Goal: Task Accomplishment & Management: Use online tool/utility

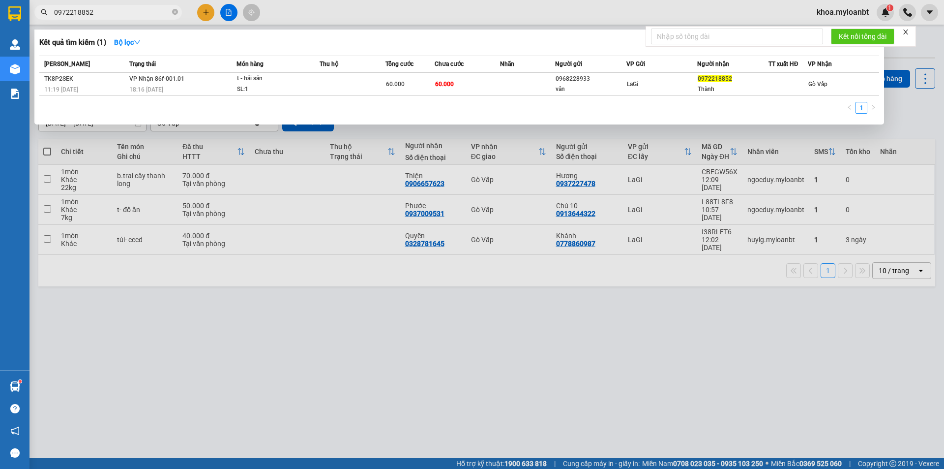
click at [130, 7] on input "0972218852" at bounding box center [112, 12] width 116 height 11
click at [129, 7] on input "0972218852" at bounding box center [112, 12] width 116 height 11
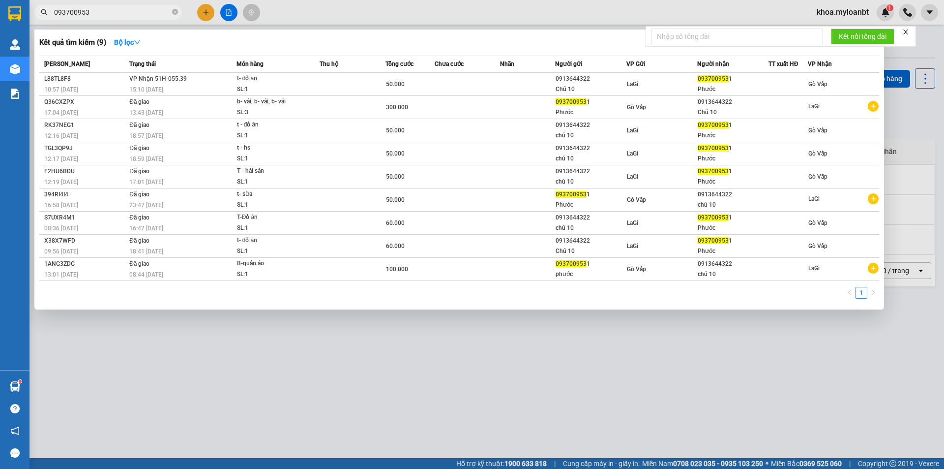
type input "093700953"
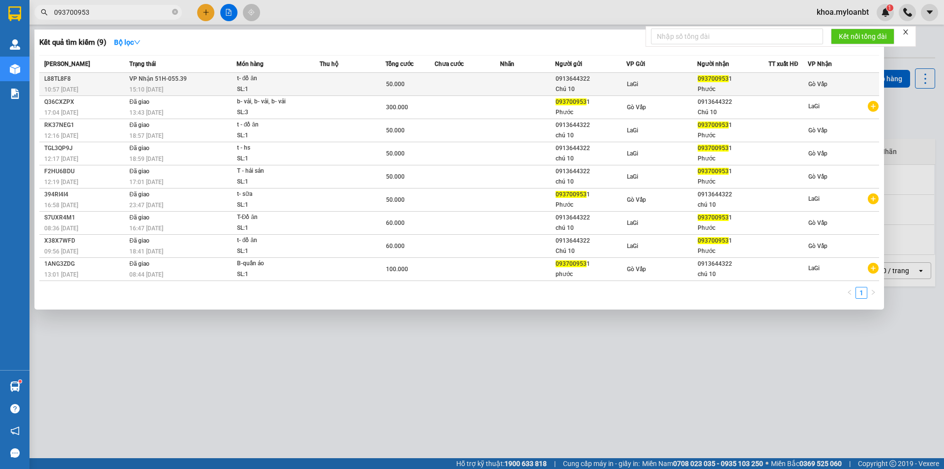
click at [379, 93] on td at bounding box center [353, 84] width 66 height 23
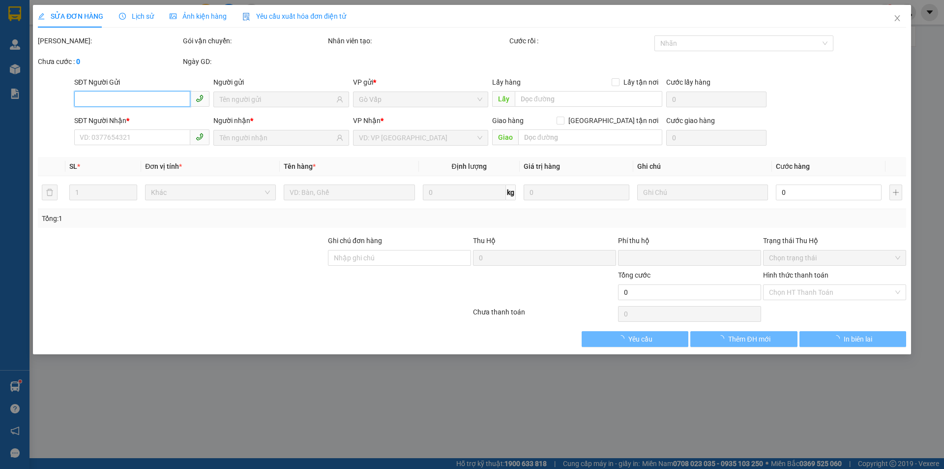
type input "0913644322"
type input "Chú 10"
type input "0937009531"
type input "Phước"
type input "0"
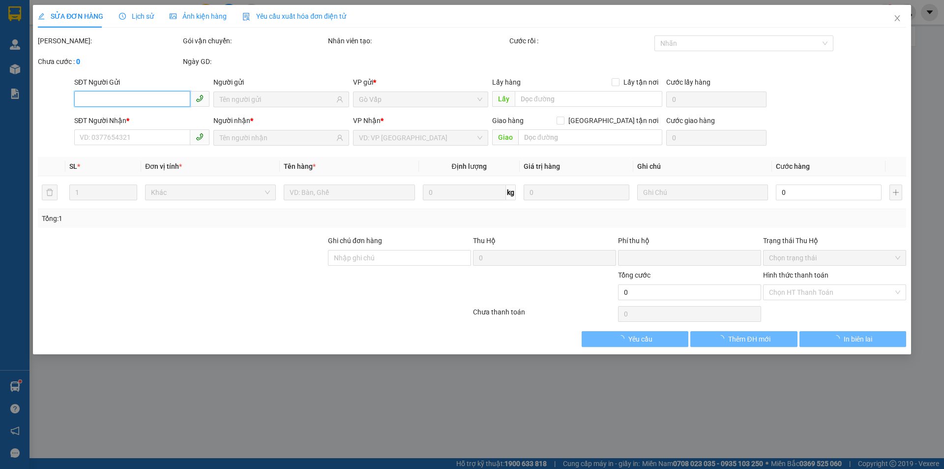
type input "50.000"
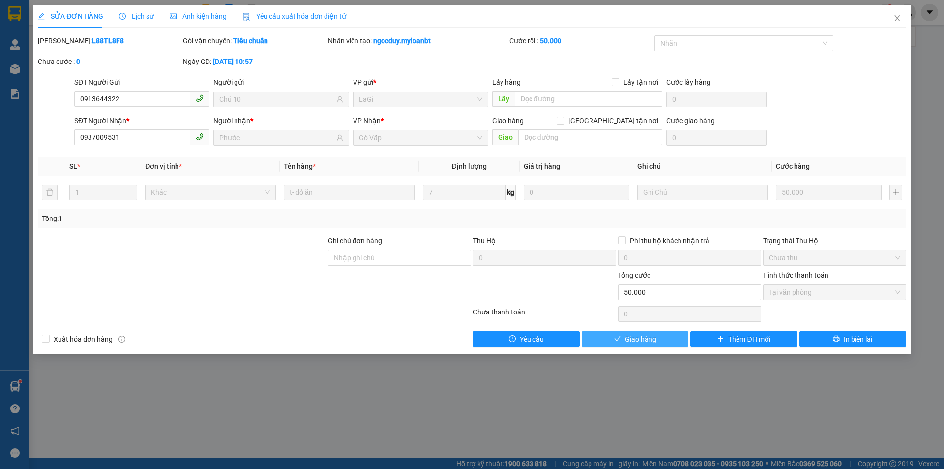
click at [666, 338] on button "Giao hàng" at bounding box center [635, 339] width 107 height 16
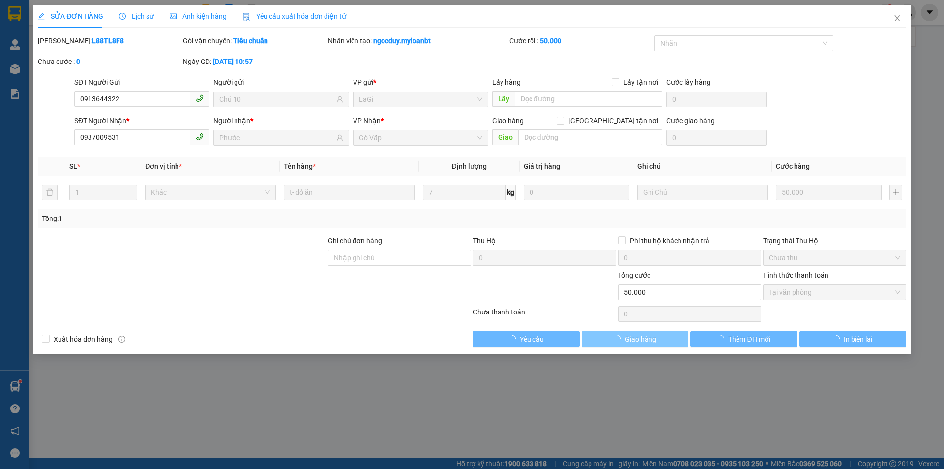
click at [666, 338] on button "Giao hàng" at bounding box center [635, 339] width 107 height 16
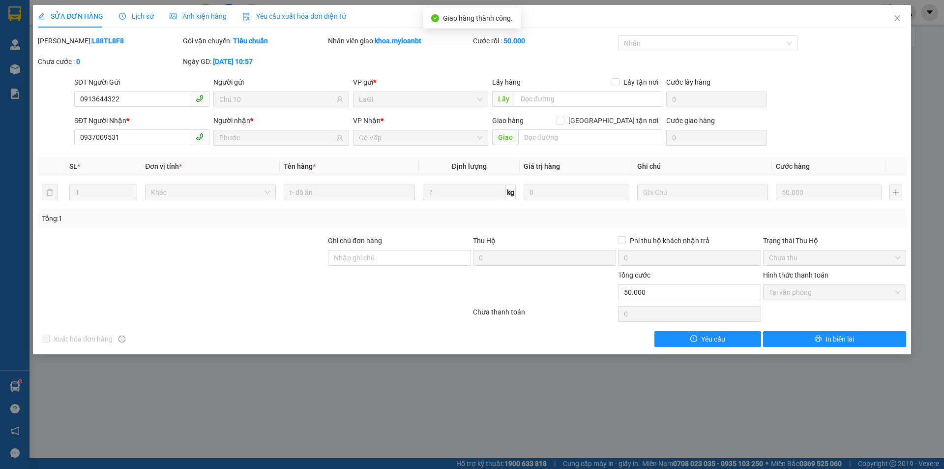
drag, startPoint x: 875, startPoint y: 26, endPoint x: 881, endPoint y: 24, distance: 5.9
click at [876, 25] on div "SỬA ĐƠN HÀNG Lịch sử Ảnh kiện hàng Yêu cầu xuất hóa đơn điện tử" at bounding box center [472, 16] width 868 height 23
click at [885, 21] on span "Close" at bounding box center [898, 19] width 28 height 28
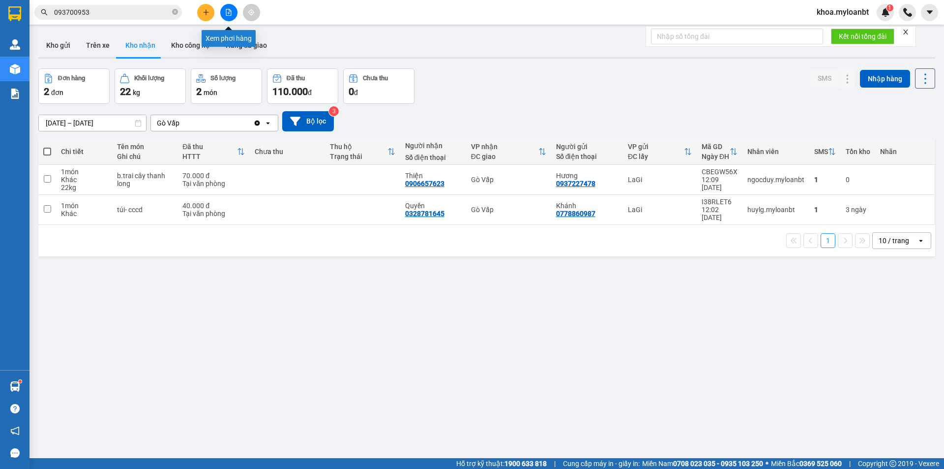
click at [231, 11] on icon "file-add" at bounding box center [228, 12] width 5 height 7
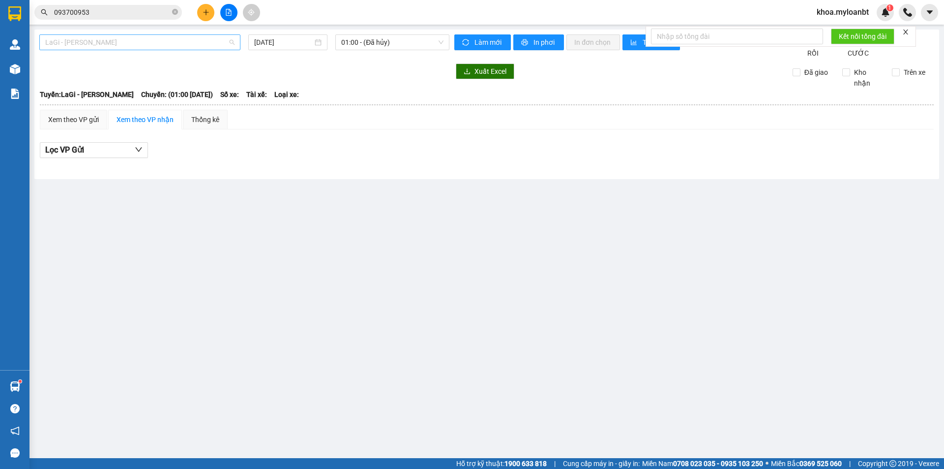
click at [164, 41] on span "LaGi - [PERSON_NAME]" at bounding box center [139, 42] width 189 height 15
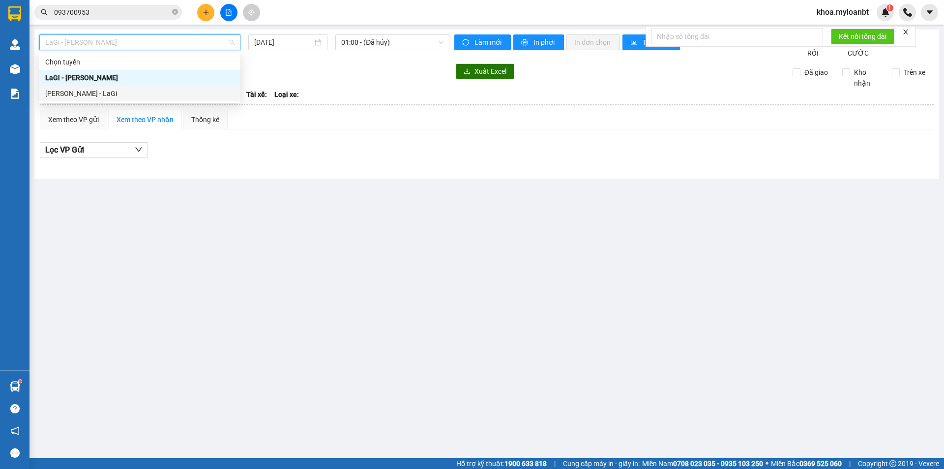
click at [77, 91] on div "[PERSON_NAME] - LaGi" at bounding box center [139, 93] width 189 height 11
type input "[DATE]"
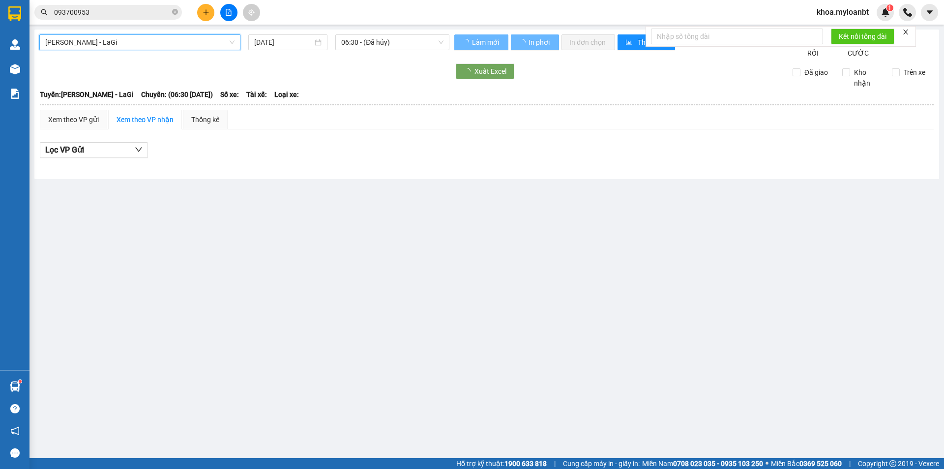
click at [373, 43] on span "06:30 - (Đã hủy)" at bounding box center [392, 42] width 102 height 15
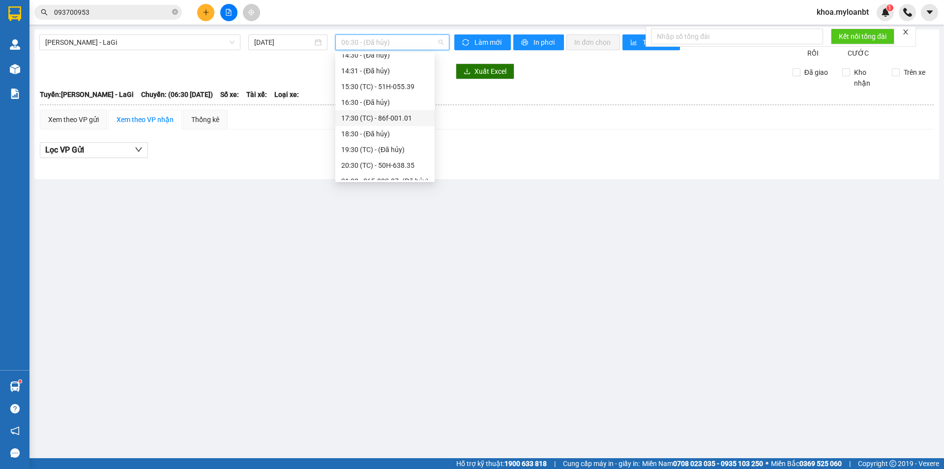
scroll to position [148, 0]
click at [383, 147] on div "20:30 (TC) - 50H-638.35" at bounding box center [385, 150] width 88 height 11
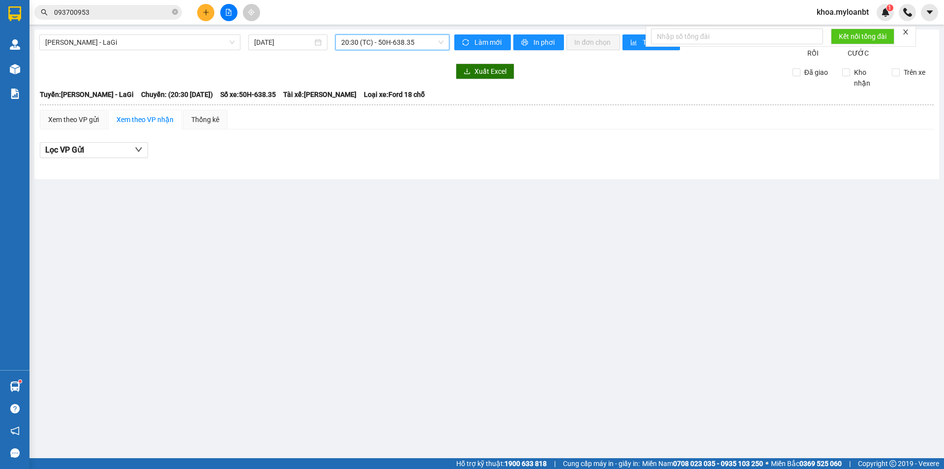
click at [378, 42] on span "20:30 (TC) - 50H-638.35" at bounding box center [392, 42] width 102 height 15
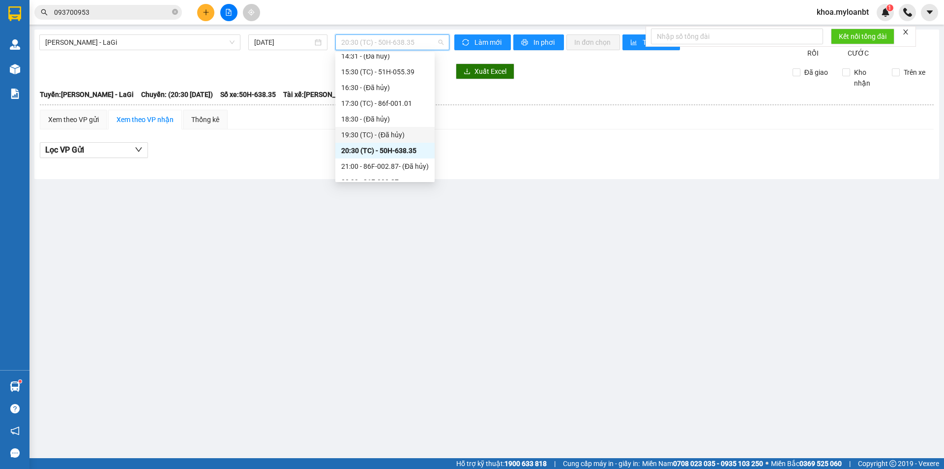
click at [380, 135] on div "19:30 (TC) - (Đã hủy)" at bounding box center [385, 134] width 88 height 11
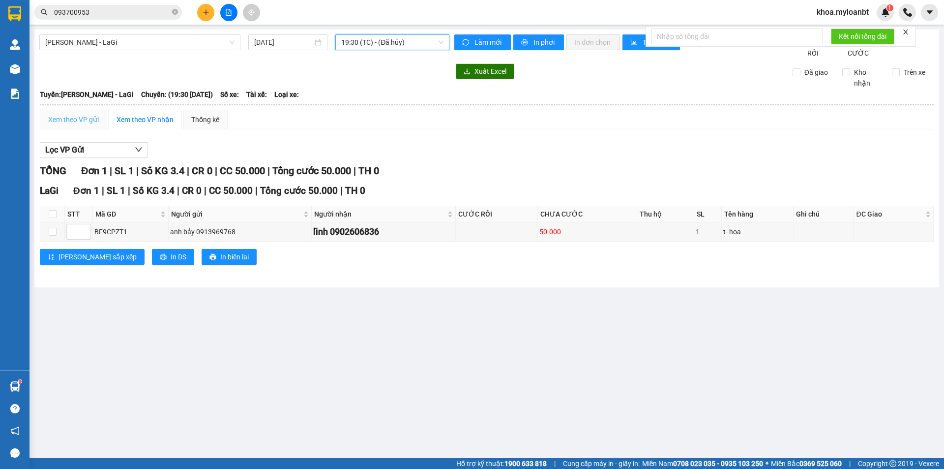
click at [73, 129] on div "Xem theo VP gửi" at bounding box center [73, 120] width 67 height 20
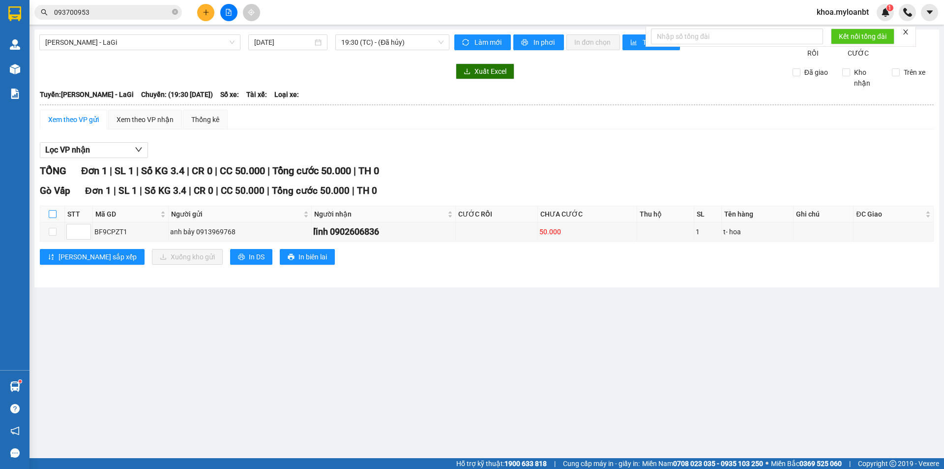
click at [55, 218] on input "checkbox" at bounding box center [53, 214] width 8 height 8
checkbox input "true"
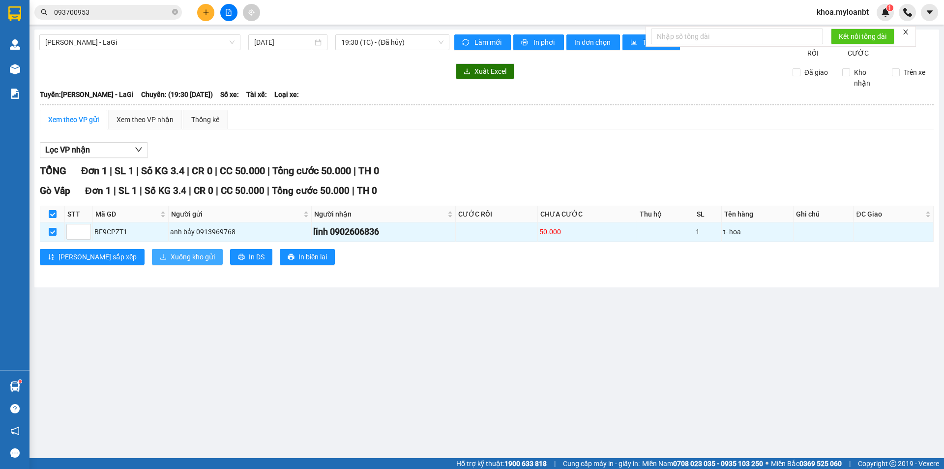
drag, startPoint x: 132, startPoint y: 277, endPoint x: 139, endPoint y: 271, distance: 8.7
click at [133, 272] on div "Gò Vấp Đơn 1 | SL 1 | Số KG 3.4 | CR 0 | CC 50.000 | Tổng cước 50.000 | TH 0 …" at bounding box center [487, 227] width 894 height 89
click at [171, 262] on span "Xuống kho gửi" at bounding box center [193, 256] width 44 height 11
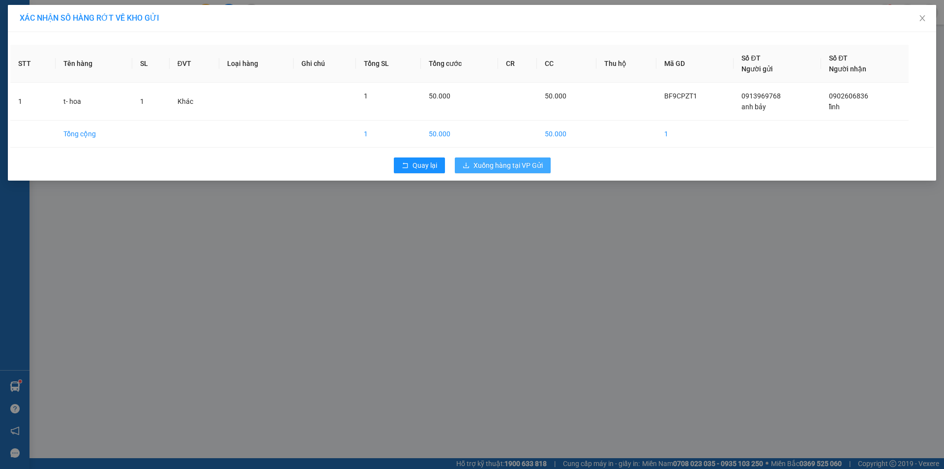
click at [535, 166] on span "Xuống hàng tại VP Gửi" at bounding box center [508, 165] width 69 height 11
drag, startPoint x: 928, startPoint y: 21, endPoint x: 914, endPoint y: 23, distance: 14.9
click at [927, 22] on div "E_TRIP_WAS_CANCELED Chuyến đã bị hủy" at bounding box center [837, 32] width 189 height 40
click at [914, 23] on div "E_TRIP_WAS_CANCELED" at bounding box center [850, 26] width 142 height 12
click at [915, 24] on icon "close" at bounding box center [918, 25] width 7 height 7
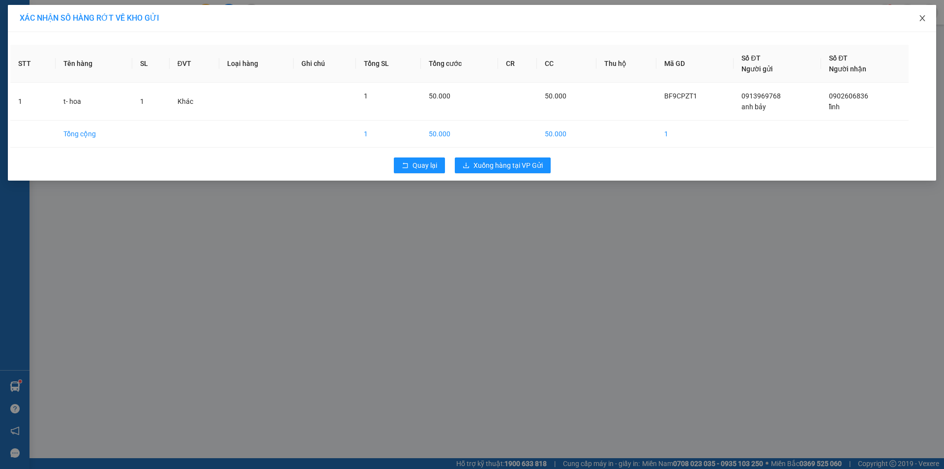
click at [915, 17] on span "Close" at bounding box center [923, 19] width 28 height 28
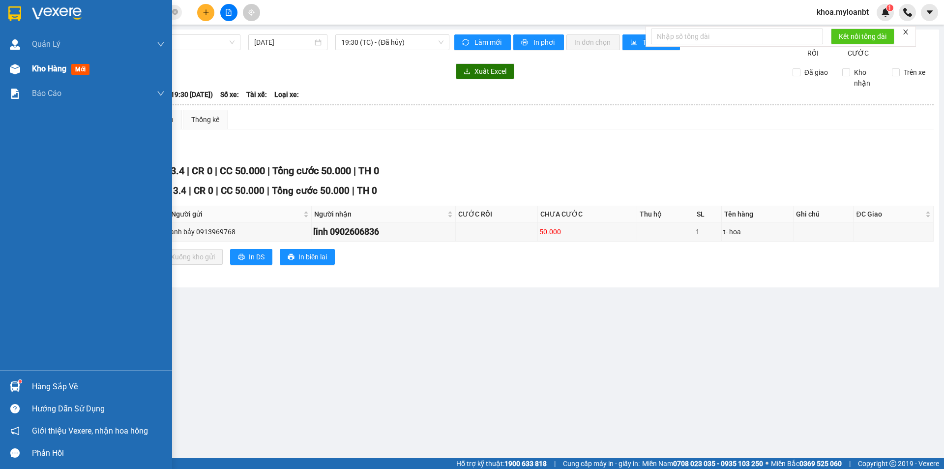
click at [2, 61] on div "Kho hàng mới" at bounding box center [86, 69] width 172 height 25
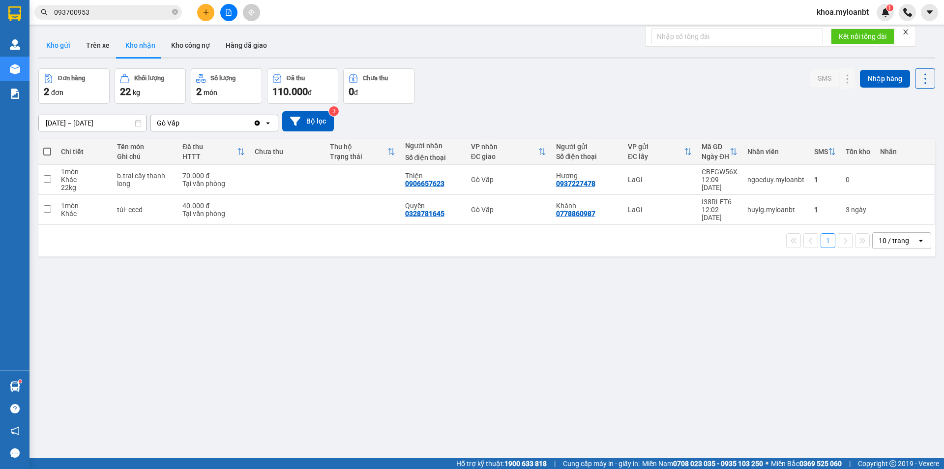
click at [64, 50] on button "Kho gửi" at bounding box center [58, 45] width 40 height 24
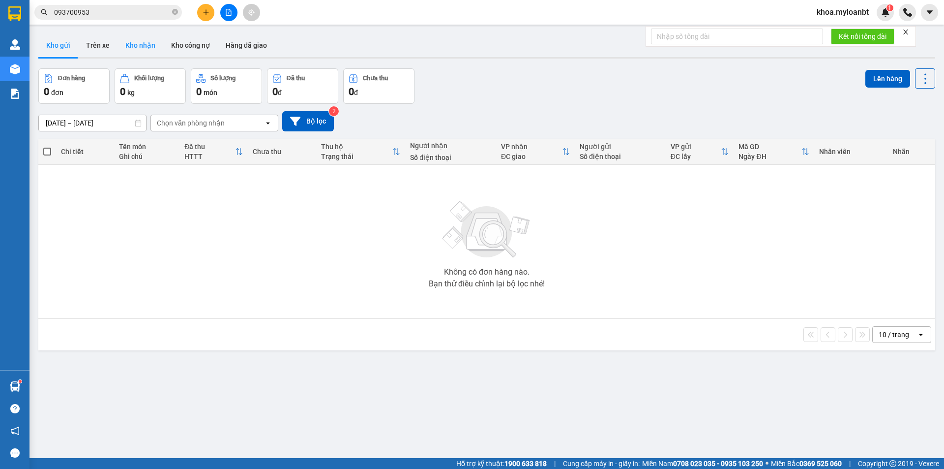
click at [123, 48] on button "Kho nhận" at bounding box center [141, 45] width 46 height 24
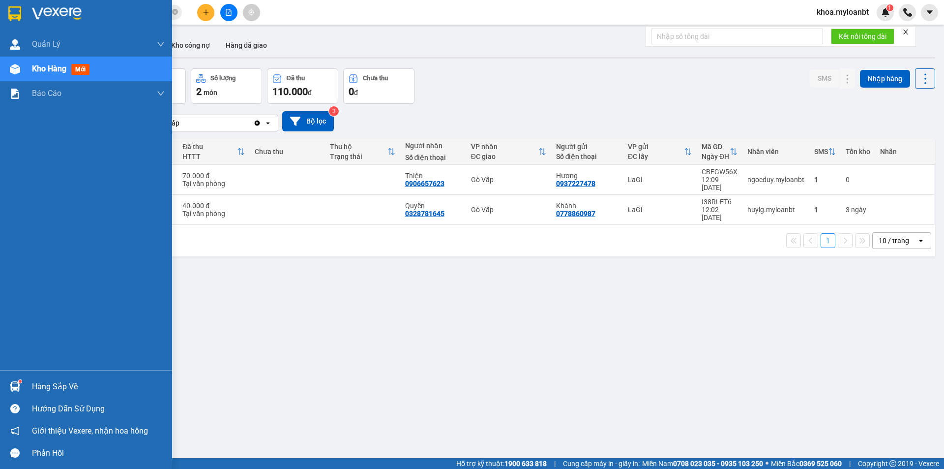
click at [9, 379] on div at bounding box center [14, 386] width 17 height 17
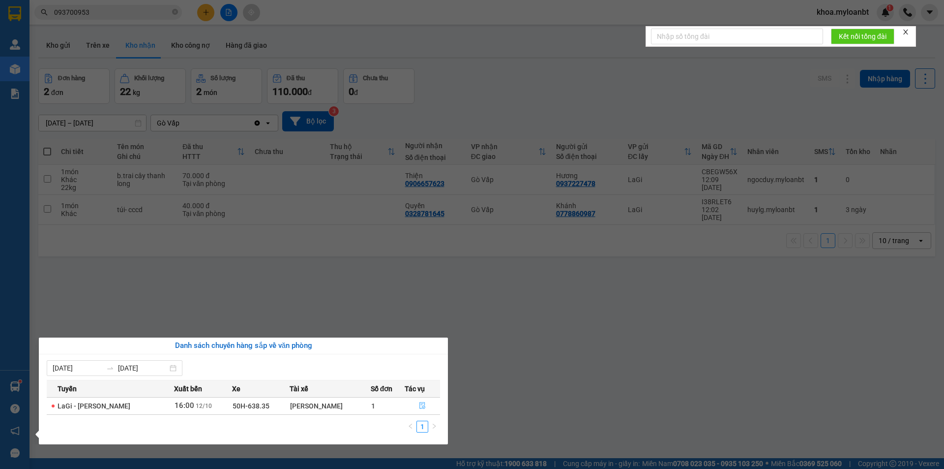
click at [417, 406] on button "button" at bounding box center [422, 406] width 35 height 16
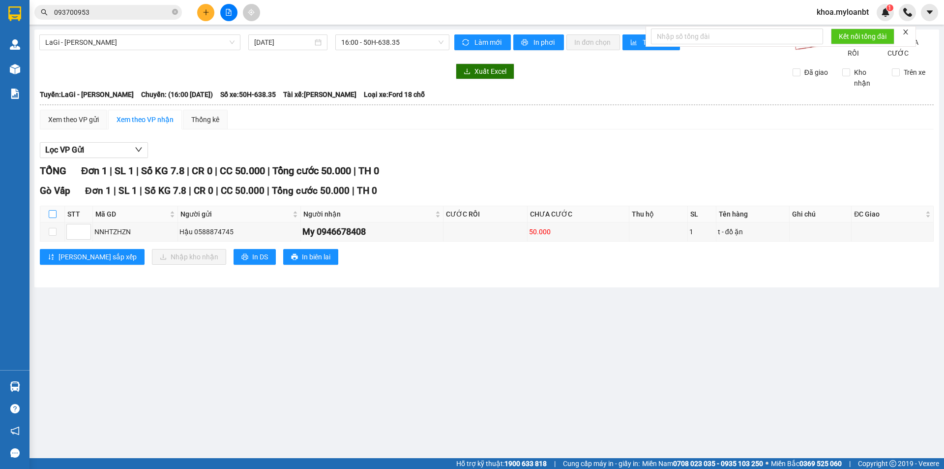
click at [54, 218] on input "checkbox" at bounding box center [53, 214] width 8 height 8
checkbox input "true"
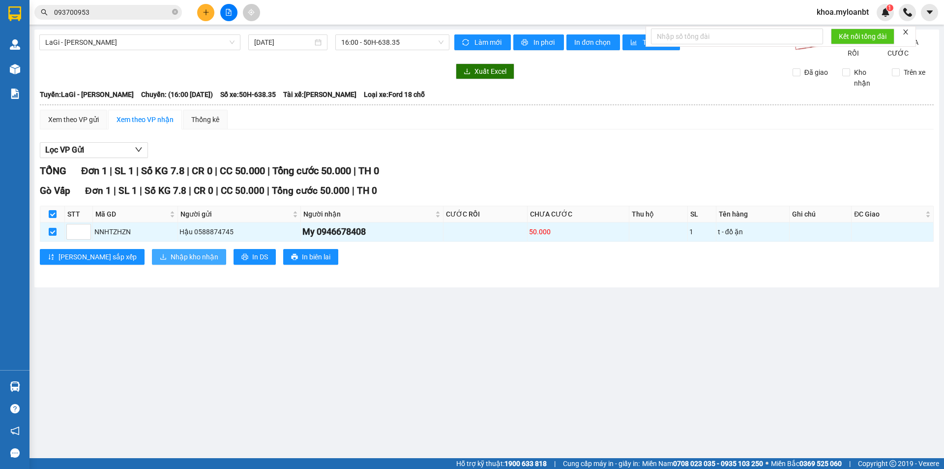
click at [171, 262] on span "Nhập kho nhận" at bounding box center [195, 256] width 48 height 11
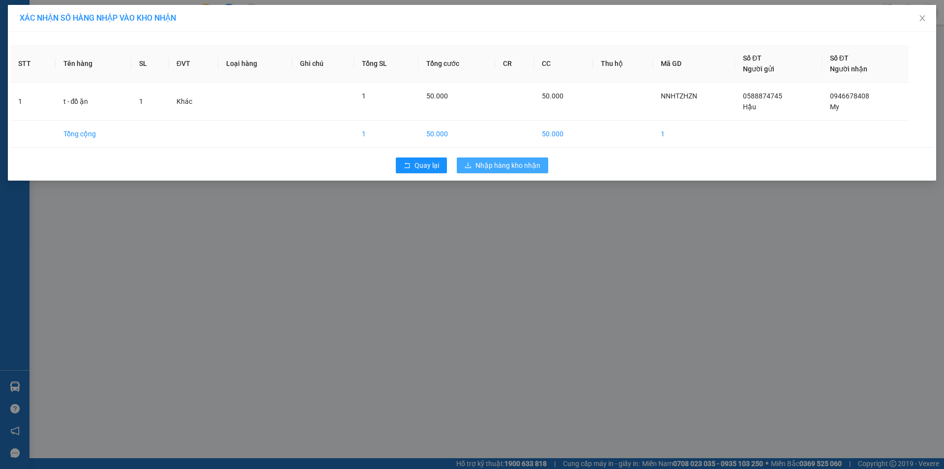
click at [487, 169] on span "Nhập hàng kho nhận" at bounding box center [508, 165] width 65 height 11
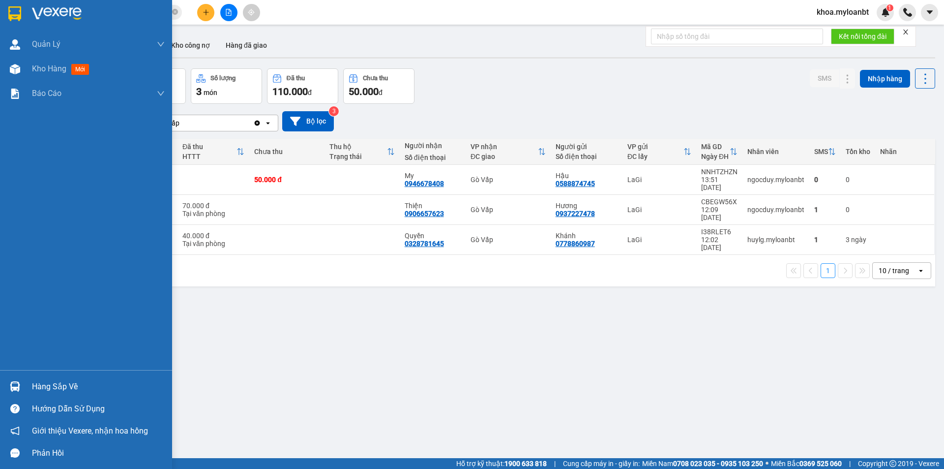
click at [0, 387] on div "Hàng sắp về" at bounding box center [86, 386] width 172 height 22
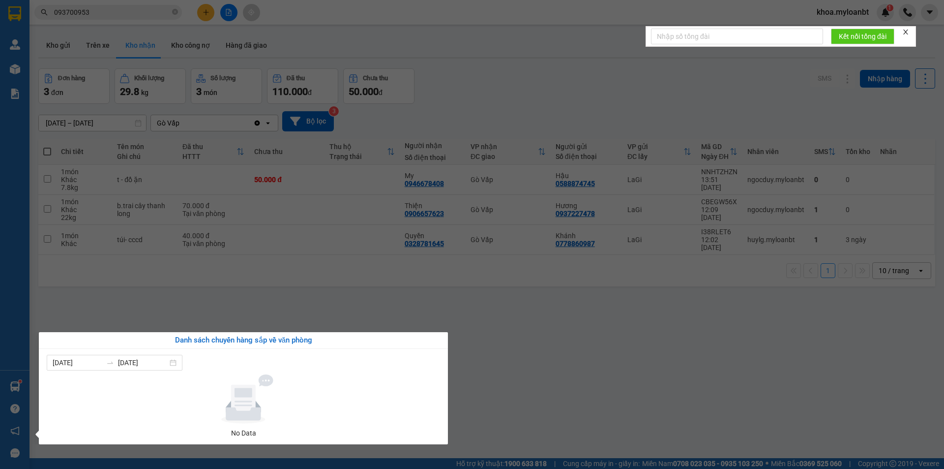
click at [299, 278] on section "Kết quả tìm kiếm ( 9 ) Bộ lọc Mã ĐH Trạng thái Món hàng Thu hộ Tổng cước Chưa c…" at bounding box center [472, 234] width 944 height 469
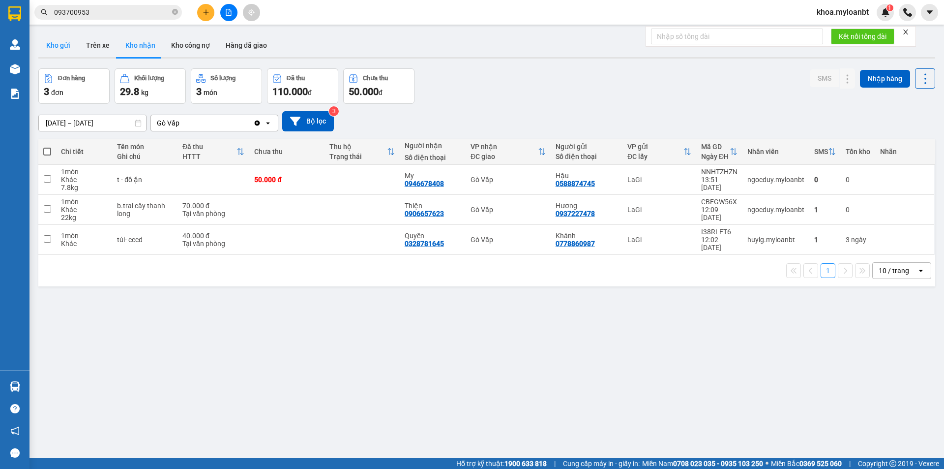
click at [60, 50] on button "Kho gửi" at bounding box center [58, 45] width 40 height 24
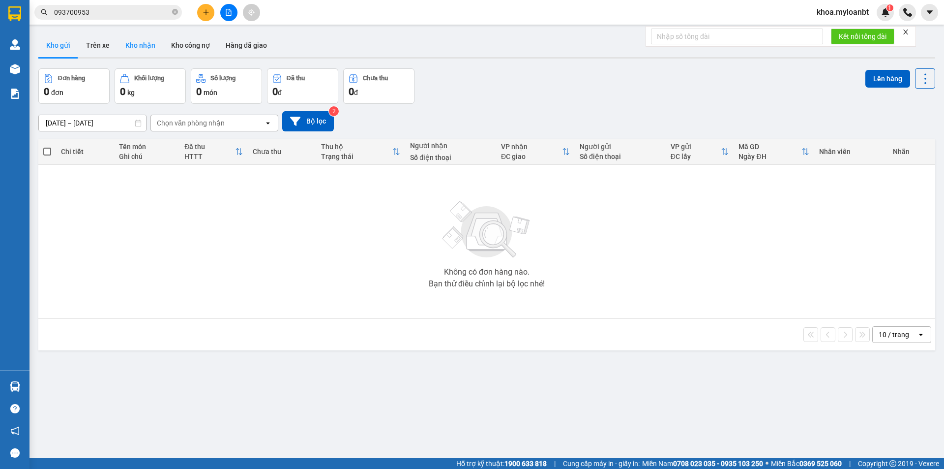
click at [143, 54] on button "Kho nhận" at bounding box center [141, 45] width 46 height 24
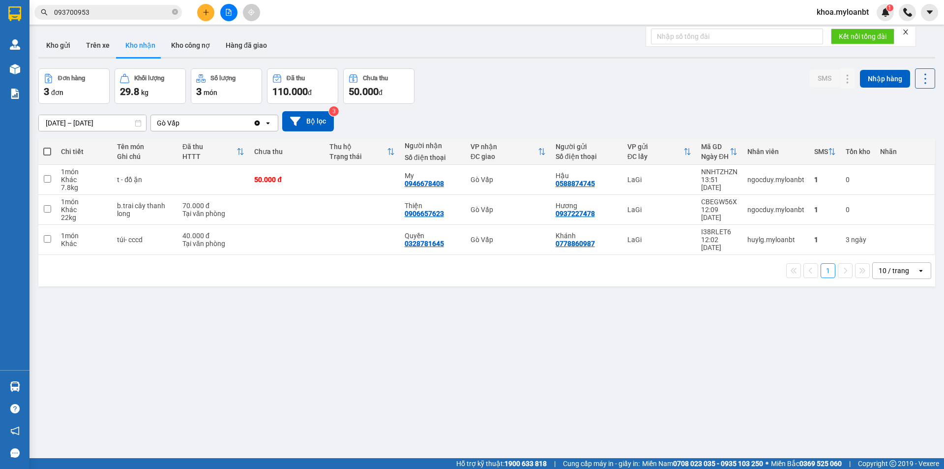
click at [157, 21] on div "Kết quả tìm kiếm ( 9 ) Bộ lọc Mã ĐH Trạng thái Món hàng Thu hộ Tổng cước Chưa c…" at bounding box center [472, 12] width 944 height 25
click at [148, 17] on input "093700953" at bounding box center [112, 12] width 116 height 11
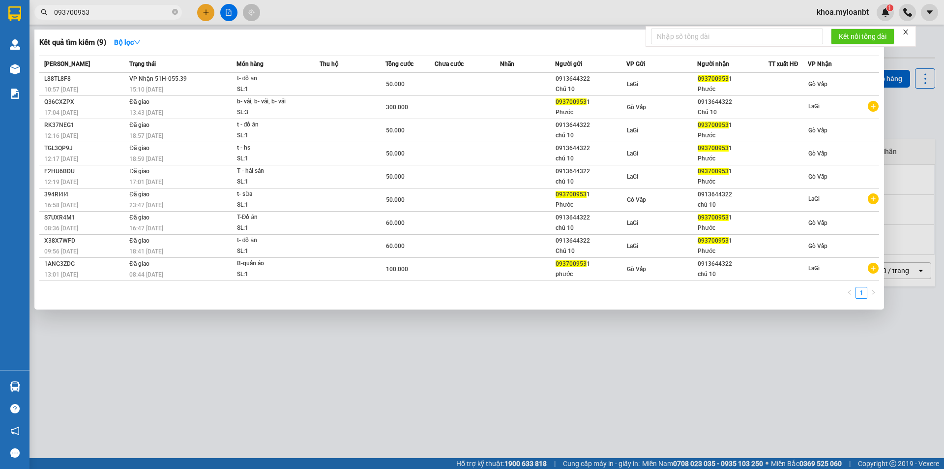
click at [137, 11] on input "093700953" at bounding box center [112, 12] width 116 height 11
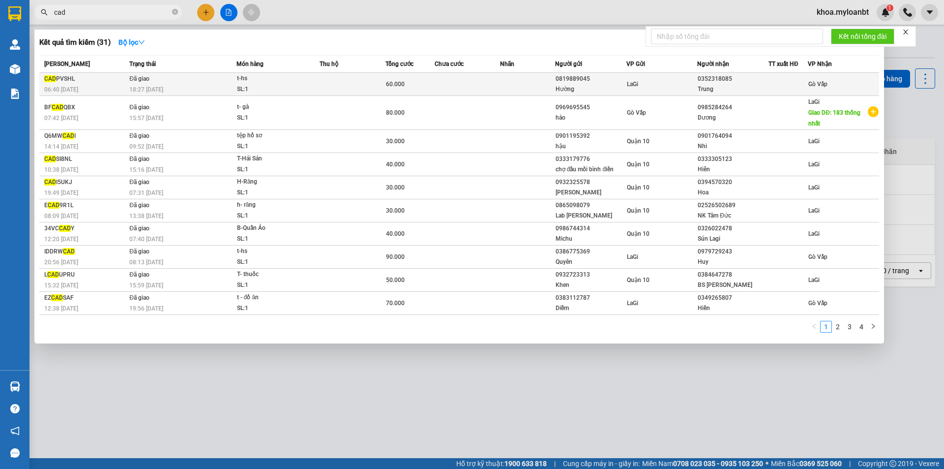
type input "cad"
click at [274, 85] on div "SL: 1" at bounding box center [274, 89] width 74 height 11
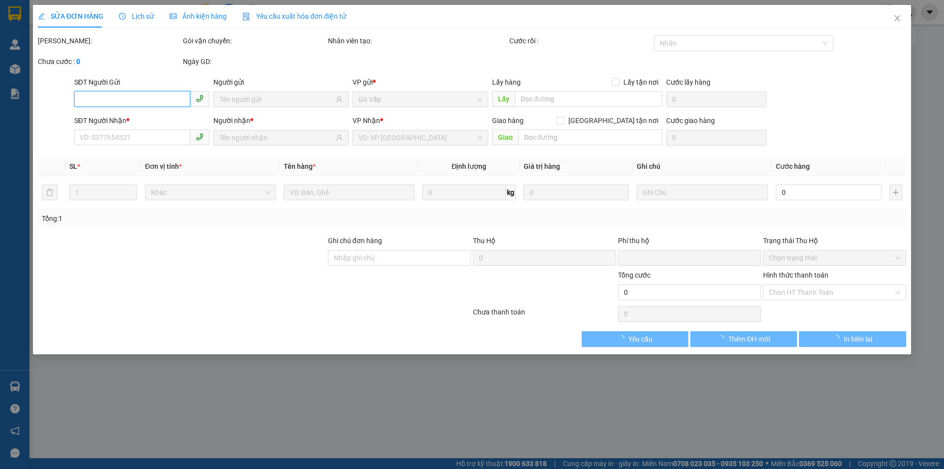
type input "0819889045"
type input "Hường"
type input "0352318085"
type input "Trung"
type input "0"
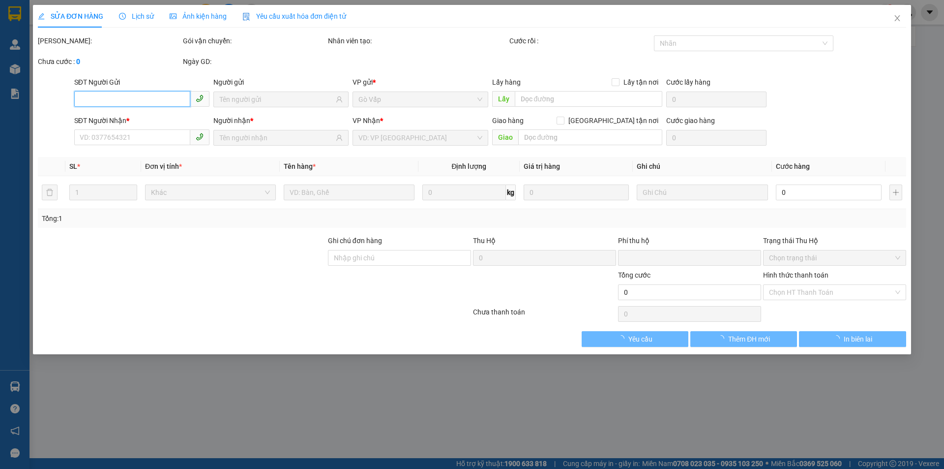
type input "60.000"
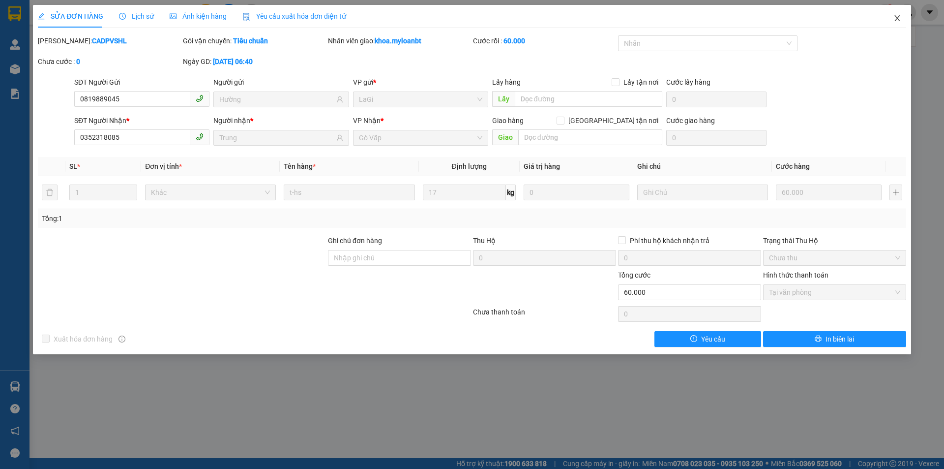
click at [885, 24] on span "Close" at bounding box center [898, 19] width 28 height 28
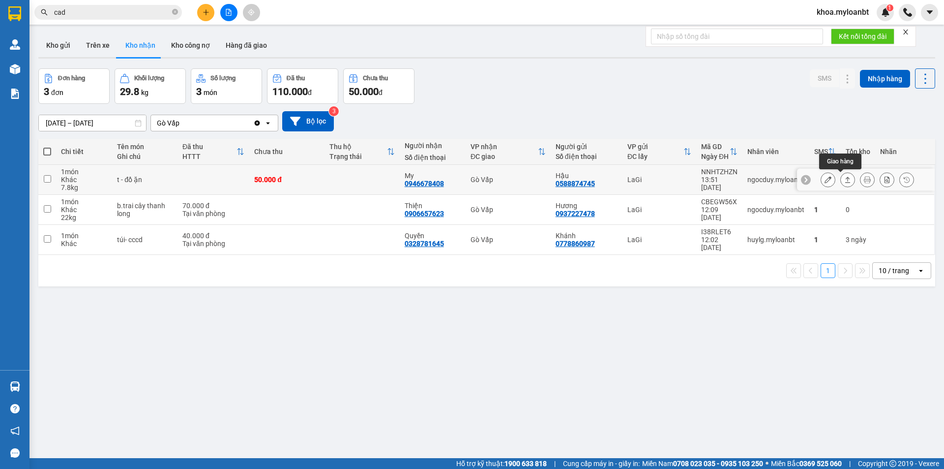
click at [844, 178] on icon at bounding box center [847, 179] width 7 height 7
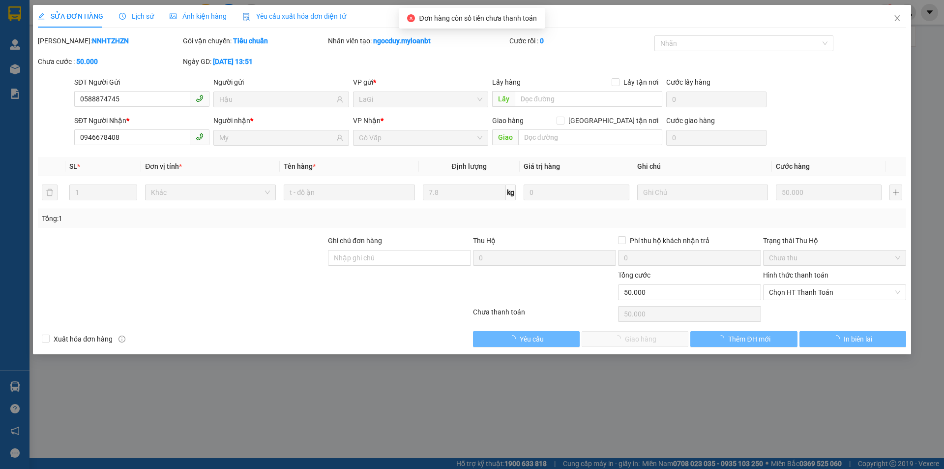
type input "0588874745"
type input "Hậu"
type input "0946678408"
type input "My"
type input "0"
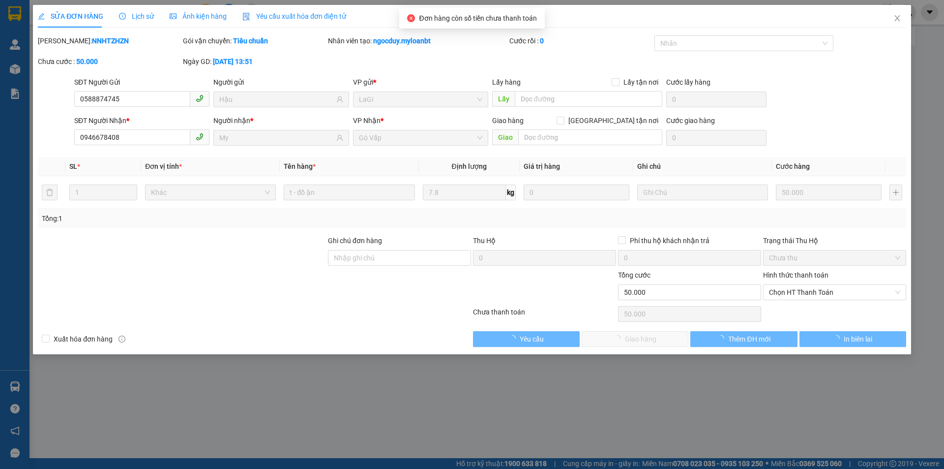
type input "50.000"
click at [797, 283] on div "Hình thức thanh toán" at bounding box center [834, 276] width 143 height 15
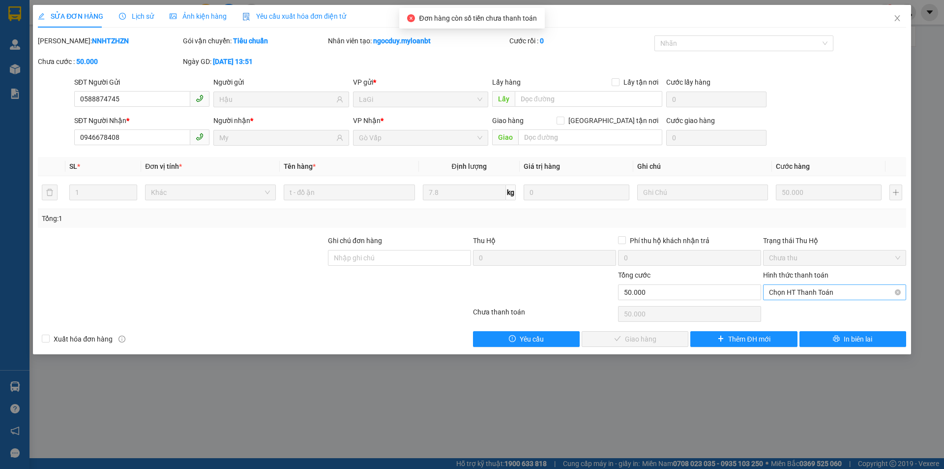
click at [797, 287] on span "Chọn HT Thanh Toán" at bounding box center [834, 292] width 131 height 15
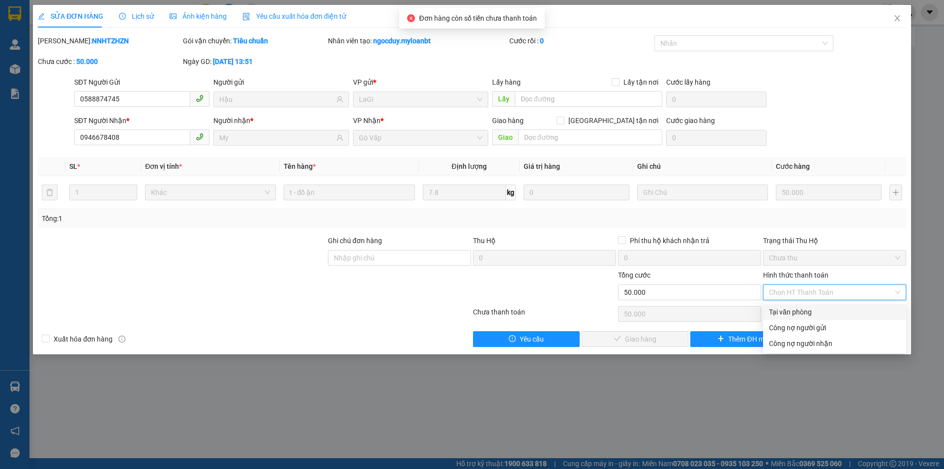
click at [774, 304] on div "Tại văn phòng" at bounding box center [834, 312] width 143 height 16
type input "0"
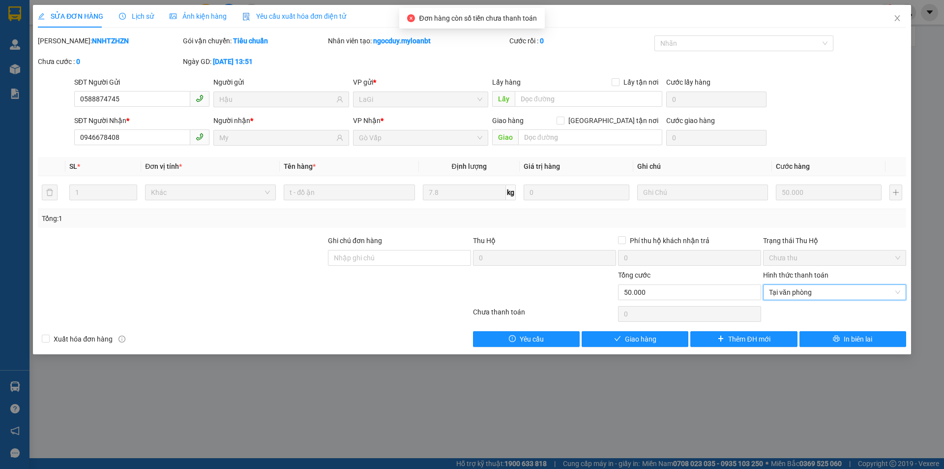
click at [605, 329] on div "Total Paid Fee 0 Total UnPaid Fee 50.000 Cash Collection Total Fee Mã ĐH: NNHTZ…" at bounding box center [472, 190] width 868 height 311
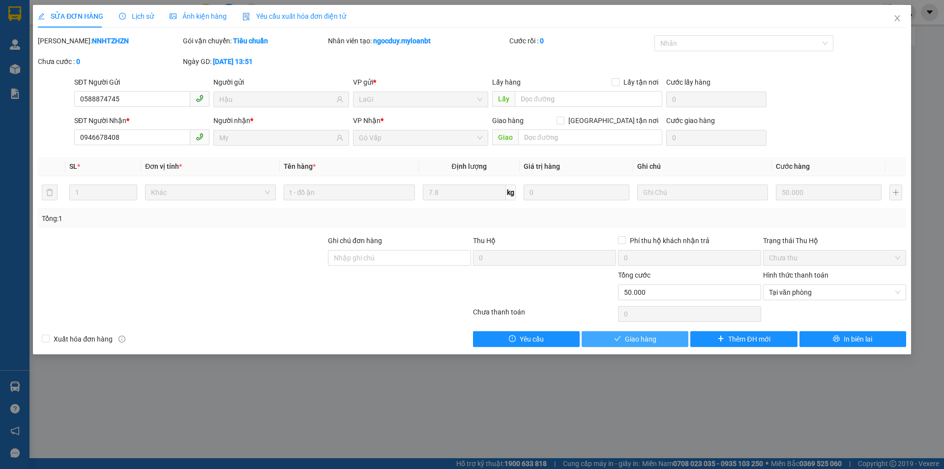
click at [607, 336] on button "Giao hàng" at bounding box center [635, 339] width 107 height 16
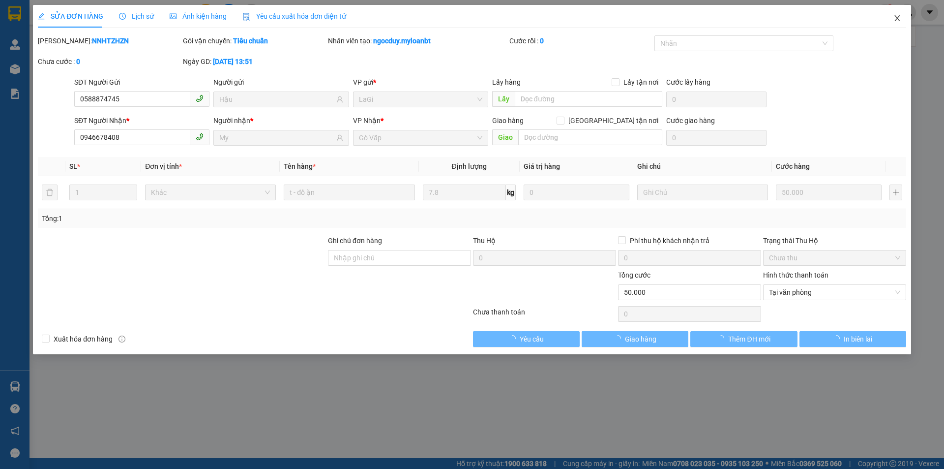
click at [900, 13] on span "Close" at bounding box center [898, 19] width 28 height 28
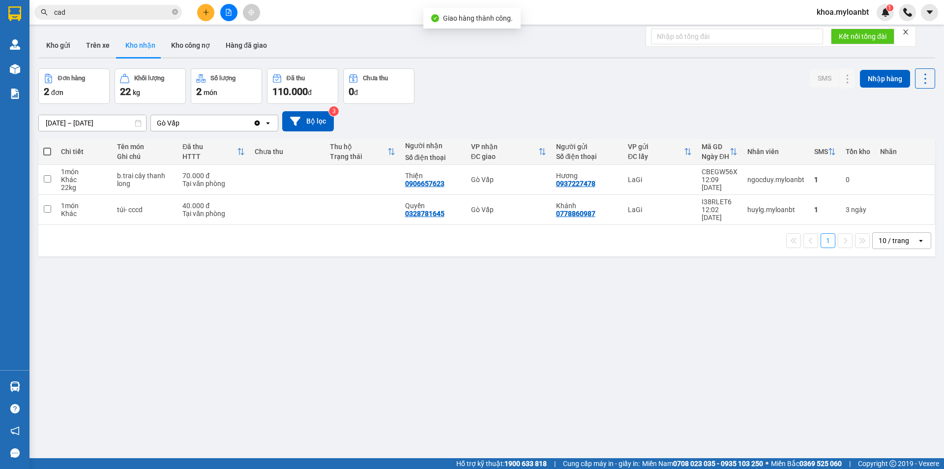
click at [94, 15] on input "cad" at bounding box center [112, 12] width 116 height 11
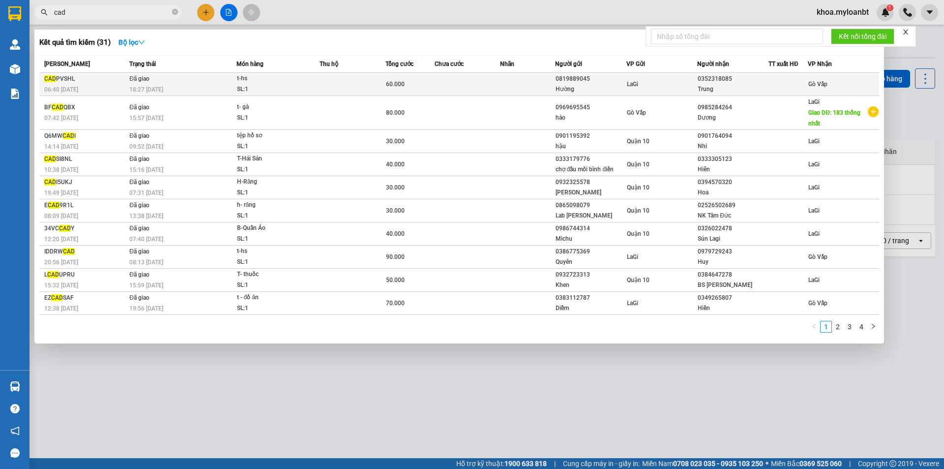
click at [327, 80] on td at bounding box center [353, 84] width 66 height 23
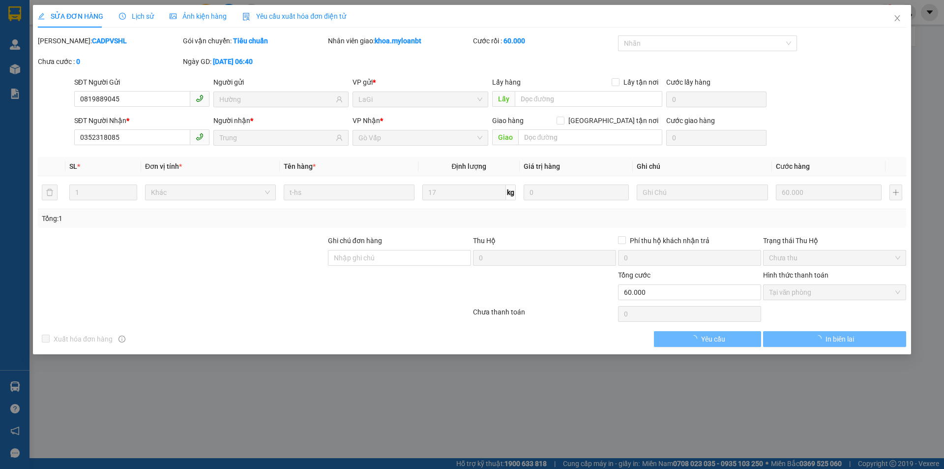
type input "0819889045"
type input "Hường"
type input "0352318085"
type input "Trung"
type input "0"
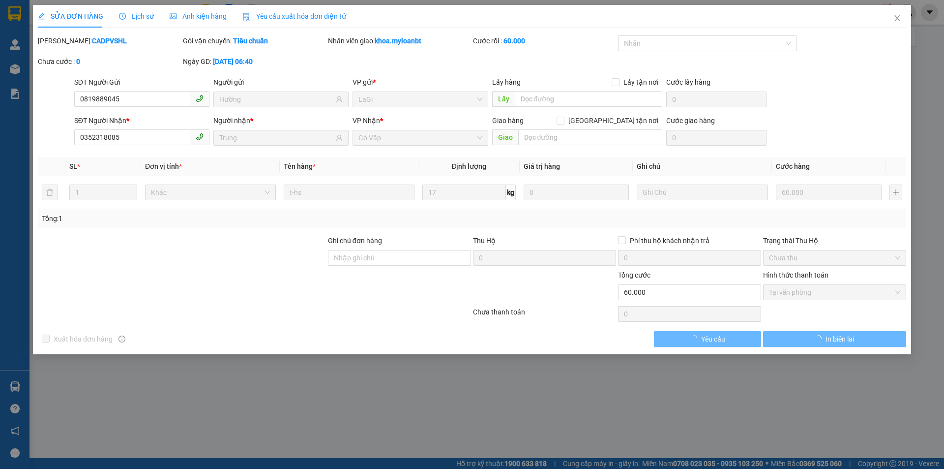
type input "60.000"
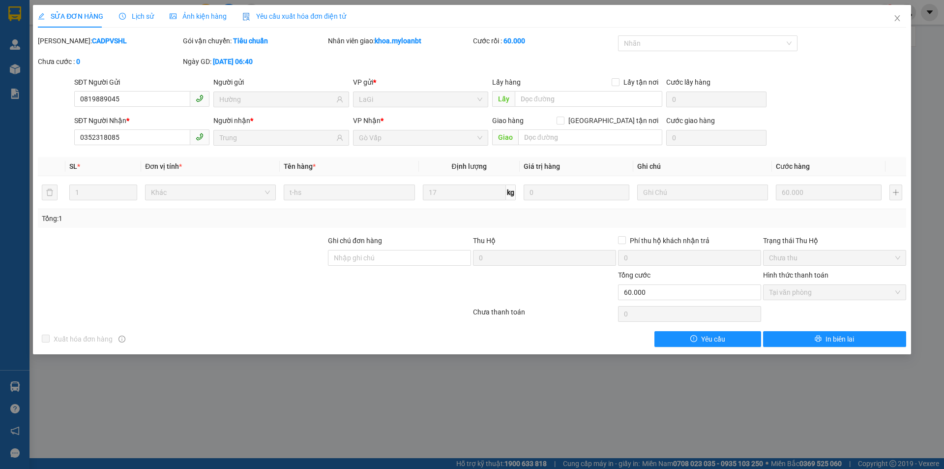
click at [149, 18] on span "Lịch sử" at bounding box center [136, 16] width 35 height 8
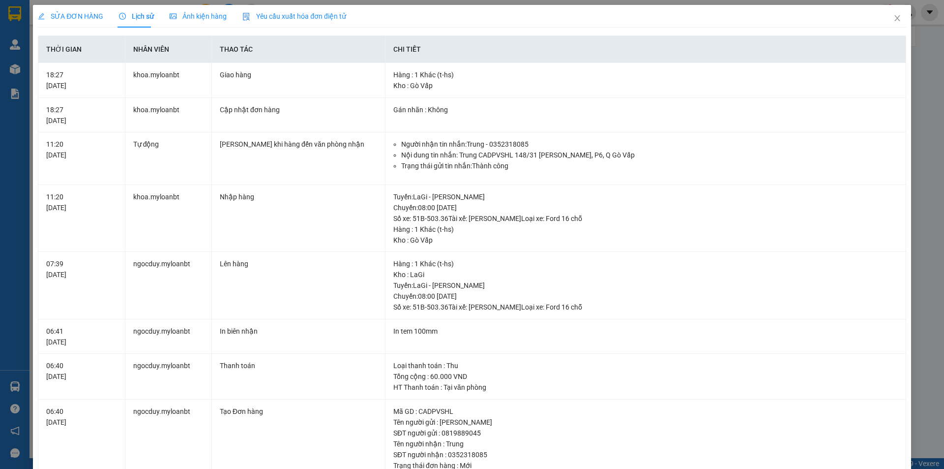
click at [83, 25] on div "SỬA ĐƠN HÀNG" at bounding box center [70, 16] width 65 height 23
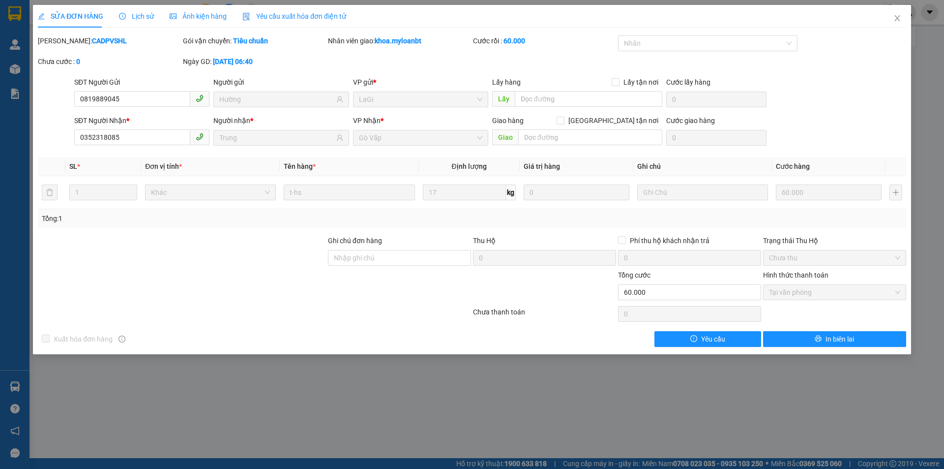
click at [153, 19] on div "SỬA ĐƠN HÀNG Lịch sử Ảnh kiện hàng Yêu cầu xuất hóa đơn điện tử" at bounding box center [192, 16] width 308 height 23
click at [140, 18] on span "Lịch sử" at bounding box center [136, 16] width 35 height 8
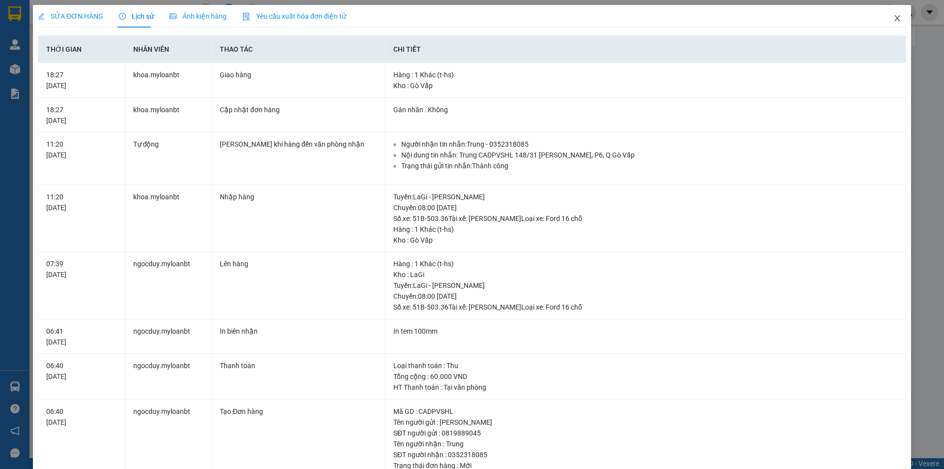
click at [889, 14] on span "Close" at bounding box center [898, 19] width 28 height 28
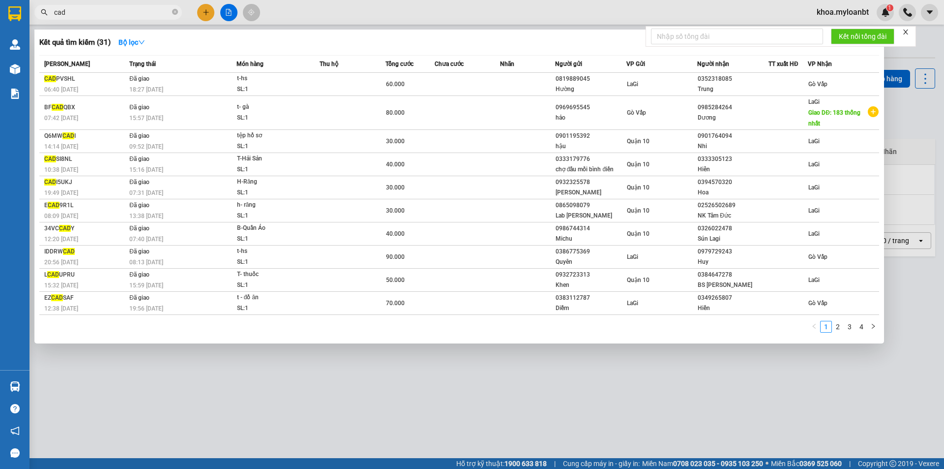
click at [113, 9] on input "cad" at bounding box center [112, 12] width 116 height 11
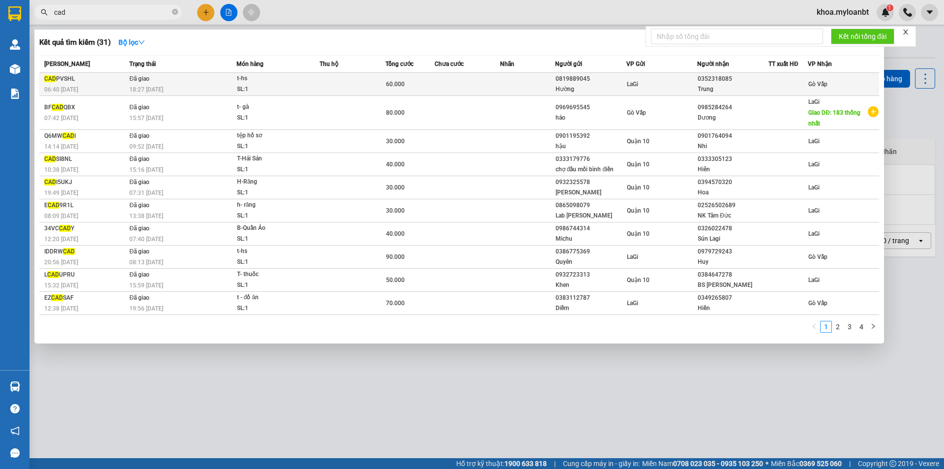
click at [299, 74] on div "t-hs" at bounding box center [274, 78] width 74 height 11
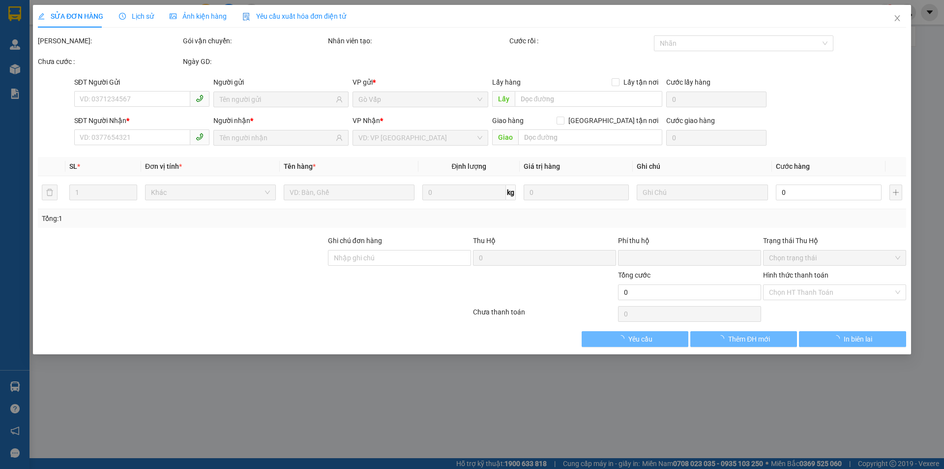
type input "0819889045"
type input "Hường"
type input "0352318085"
type input "Trung"
type input "0"
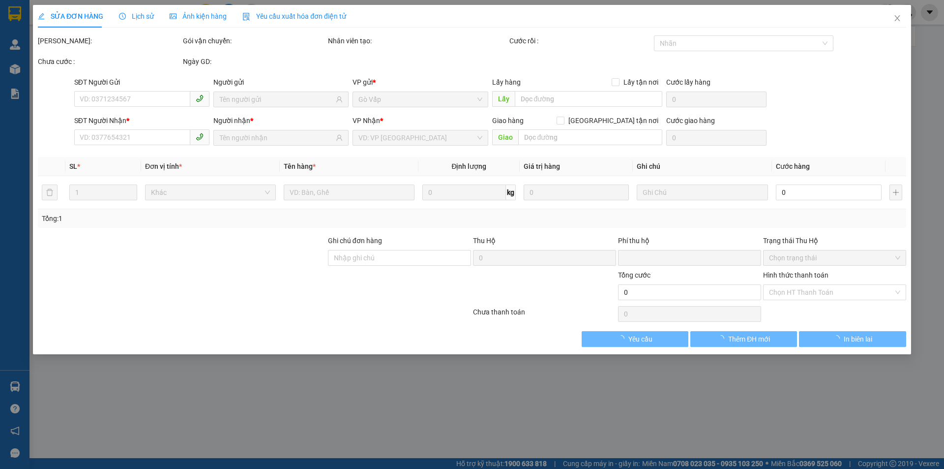
type input "60.000"
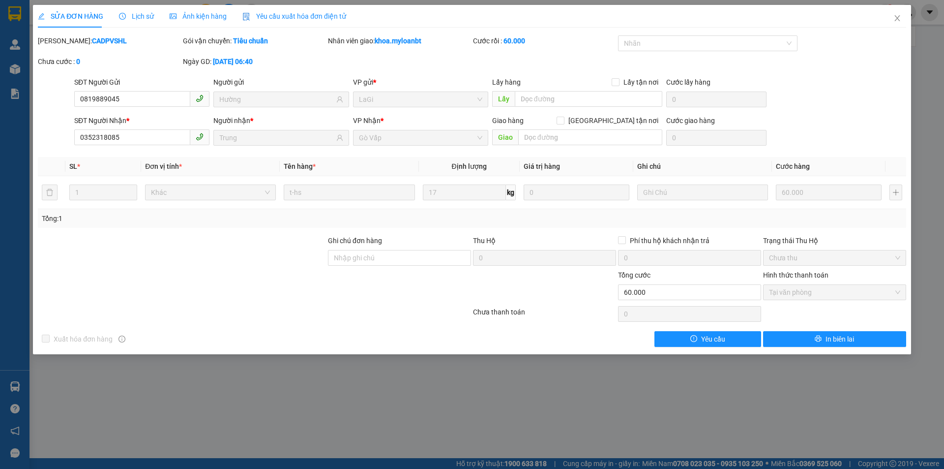
click at [130, 15] on span "Lịch sử" at bounding box center [136, 16] width 35 height 8
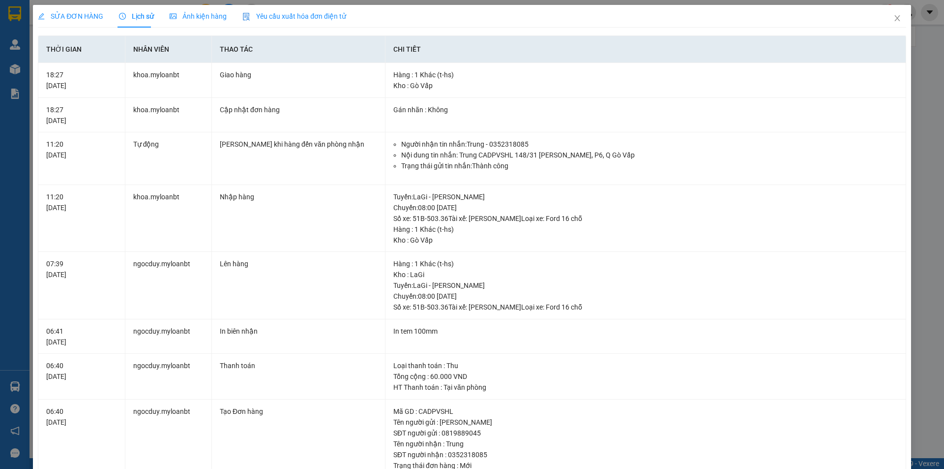
click at [59, 18] on span "SỬA ĐƠN HÀNG" at bounding box center [70, 16] width 65 height 8
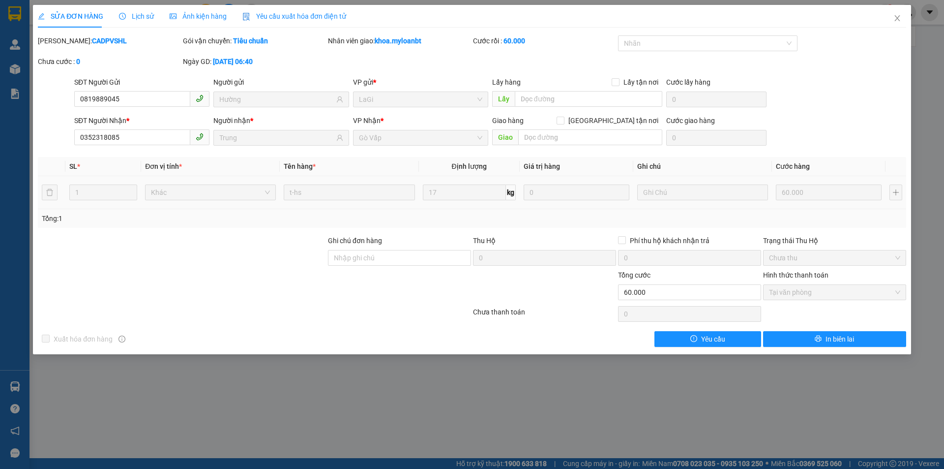
drag, startPoint x: 368, startPoint y: 184, endPoint x: 275, endPoint y: 187, distance: 92.5
click at [275, 187] on tr "1 Khác t-hs 17 kg 0 60.000" at bounding box center [472, 192] width 868 height 33
click at [242, 195] on tr "1 Khác t-hs 17 kg 0 60.000" at bounding box center [472, 192] width 868 height 33
click at [380, 208] on td "t-hs" at bounding box center [349, 192] width 139 height 33
click at [884, 13] on span "Close" at bounding box center [898, 19] width 28 height 28
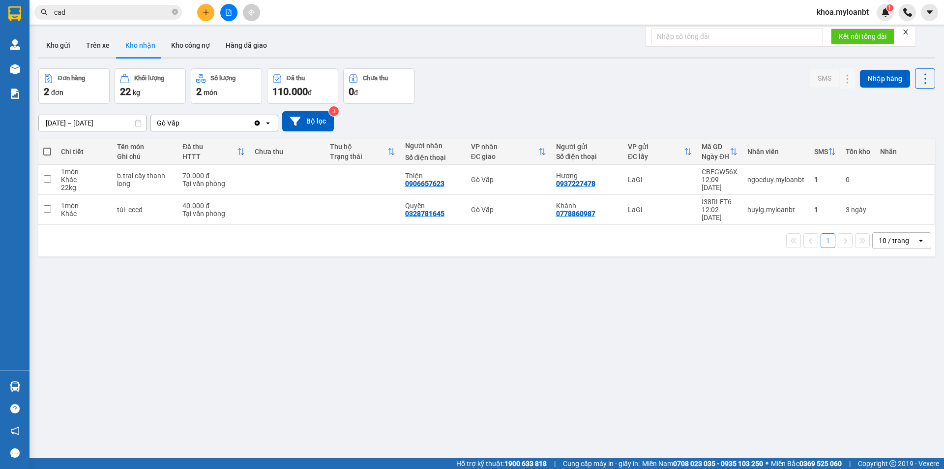
click at [225, 12] on button at bounding box center [228, 12] width 17 height 17
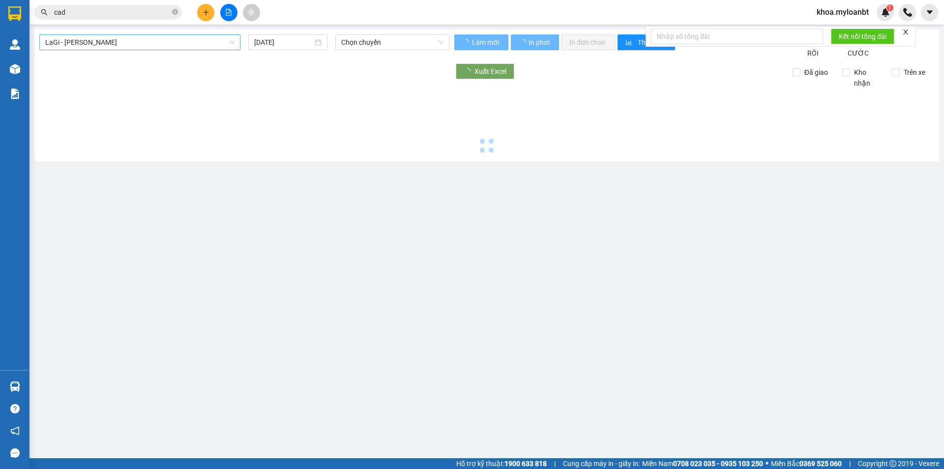
click at [199, 42] on span "LaGi - [PERSON_NAME]" at bounding box center [139, 42] width 189 height 15
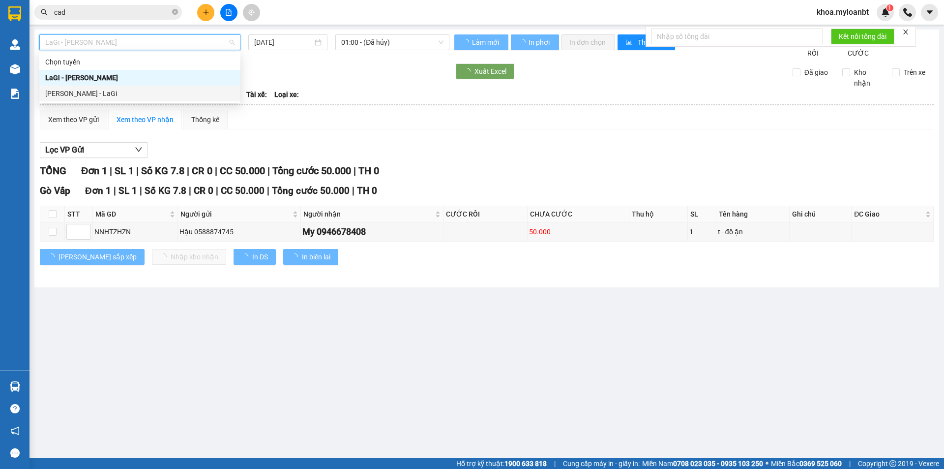
click at [127, 94] on div "[PERSON_NAME] - LaGi" at bounding box center [139, 93] width 189 height 11
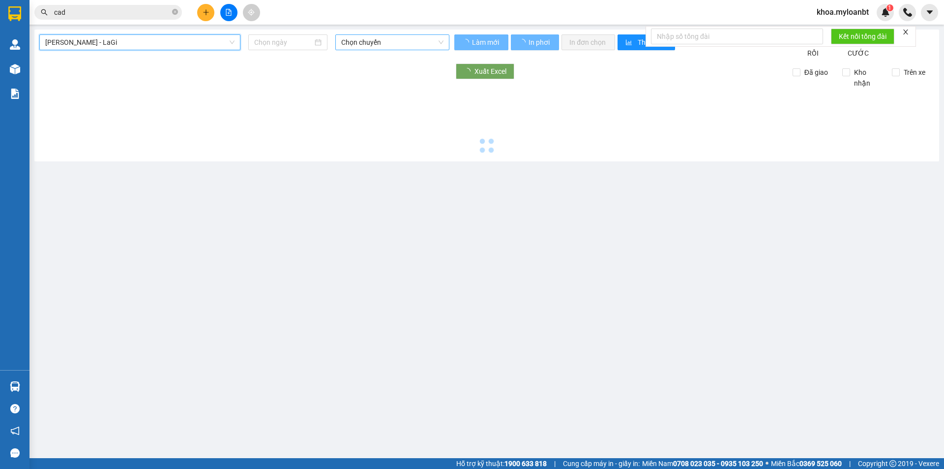
type input "[DATE]"
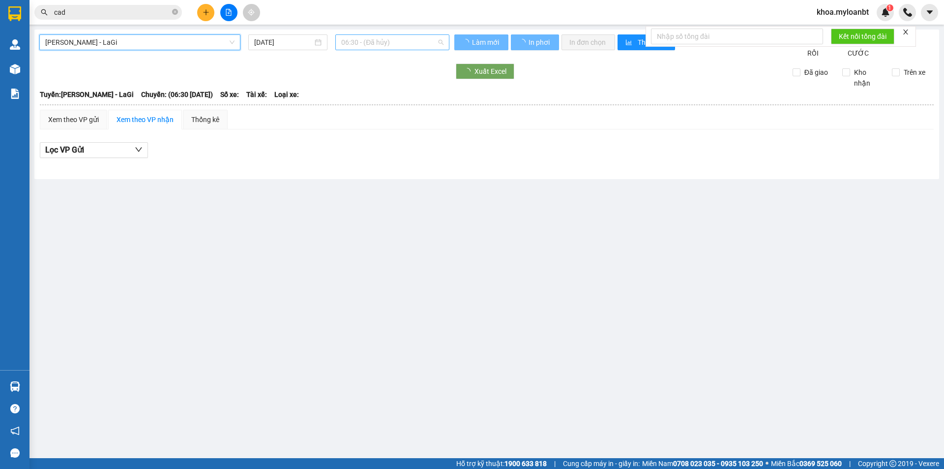
click at [374, 42] on span "06:30 - (Đã hủy)" at bounding box center [392, 42] width 102 height 15
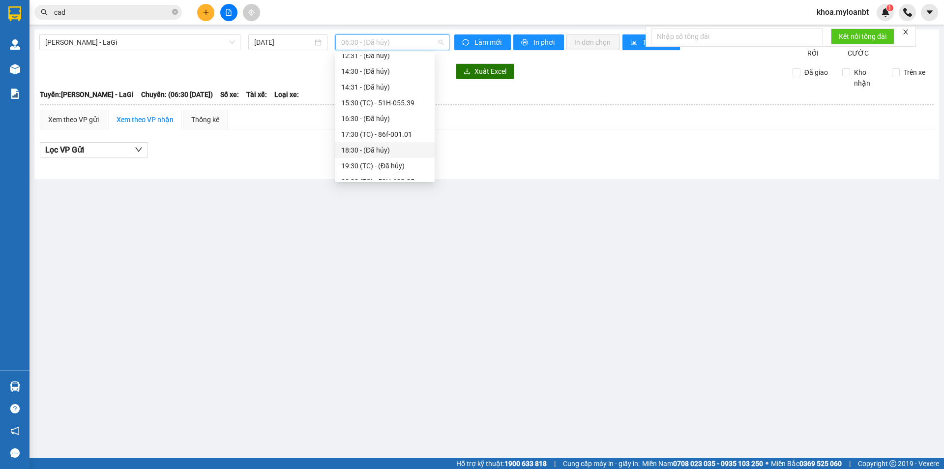
scroll to position [148, 0]
click at [380, 141] on div "19:30 (TC) - (Đã hủy)" at bounding box center [384, 135] width 99 height 16
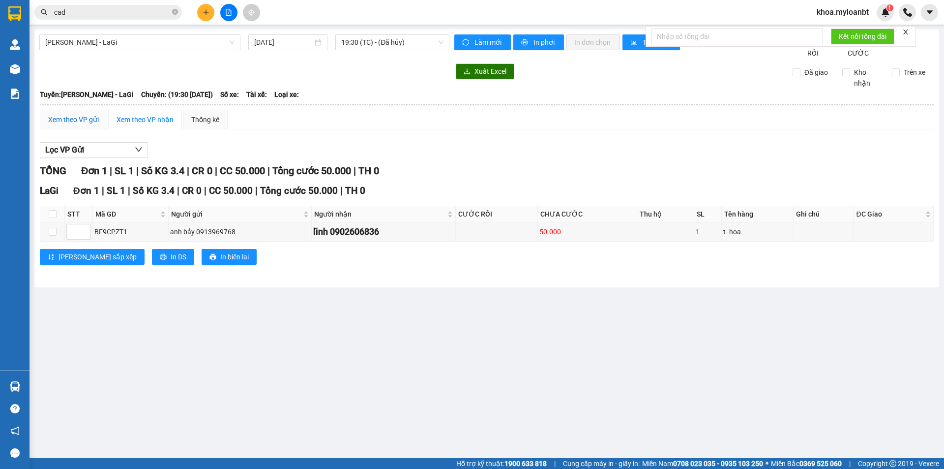
click at [92, 125] on div "Xem theo VP gửi" at bounding box center [73, 119] width 51 height 11
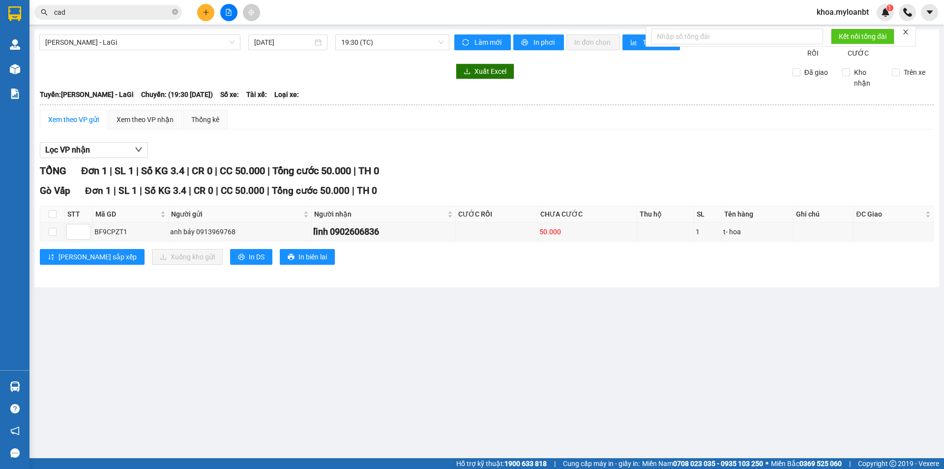
click at [45, 222] on th at bounding box center [52, 214] width 25 height 16
click at [53, 218] on input "checkbox" at bounding box center [53, 214] width 8 height 8
checkbox input "true"
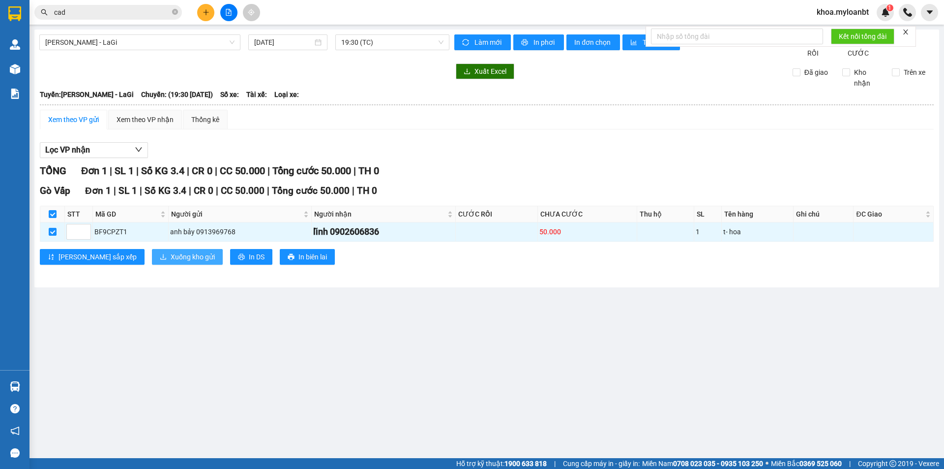
click at [171, 262] on span "Xuống kho gửi" at bounding box center [193, 256] width 44 height 11
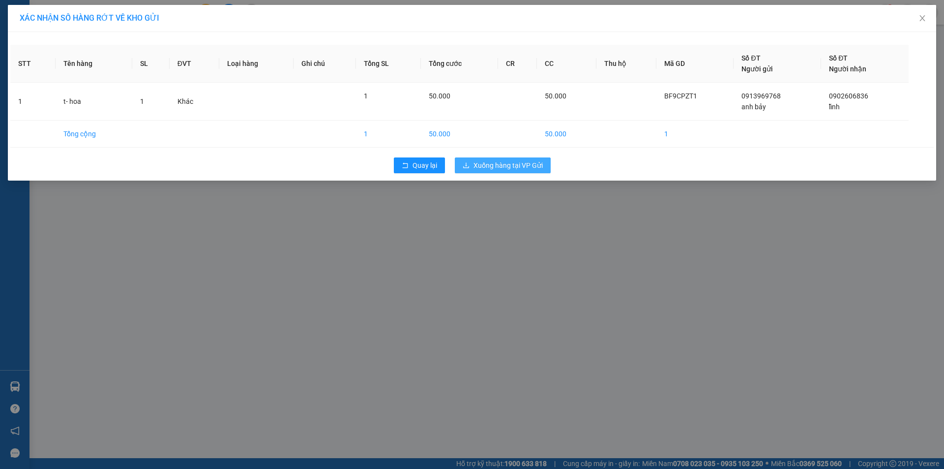
click at [508, 160] on span "Xuống hàng tại VP Gửi" at bounding box center [508, 165] width 69 height 11
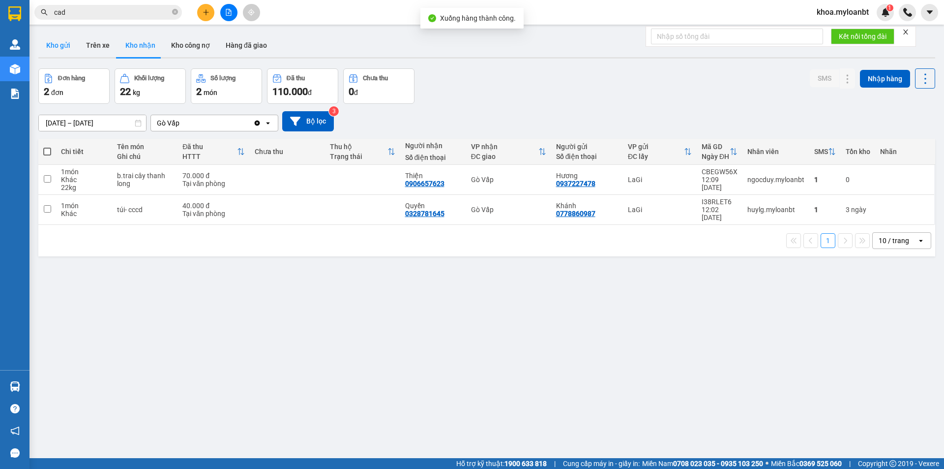
click at [52, 51] on button "Kho gửi" at bounding box center [58, 45] width 40 height 24
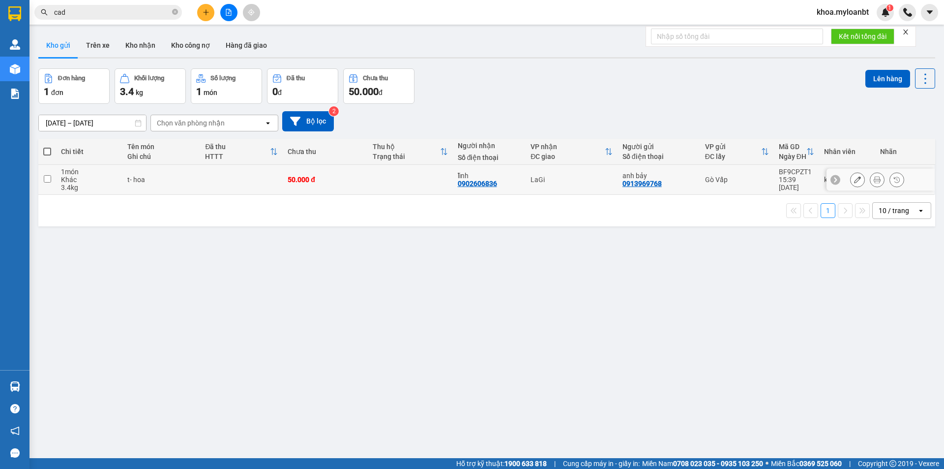
click at [250, 180] on td at bounding box center [241, 180] width 83 height 30
checkbox input "true"
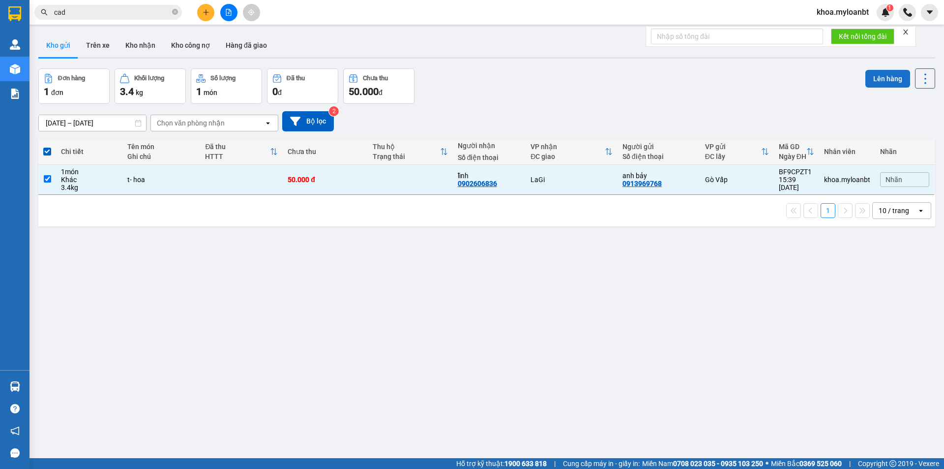
click at [873, 81] on button "Lên hàng" at bounding box center [887, 79] width 45 height 18
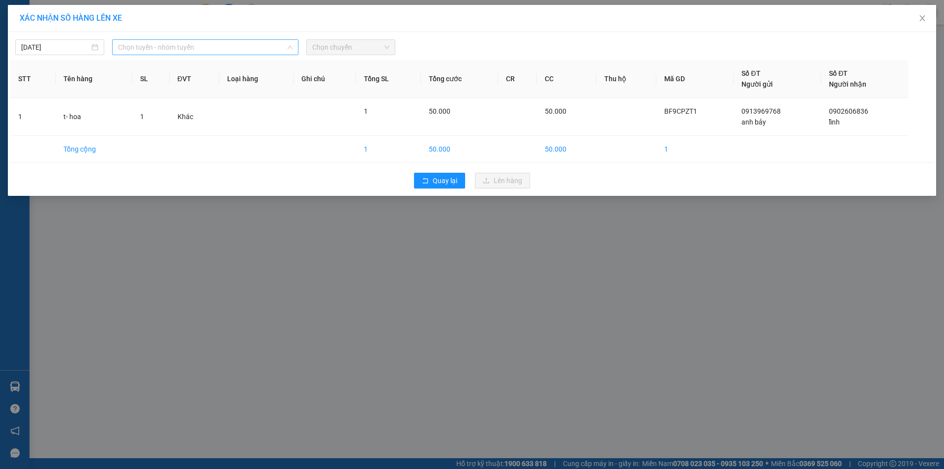
click at [230, 46] on span "Chọn tuyến - nhóm tuyến" at bounding box center [205, 47] width 175 height 15
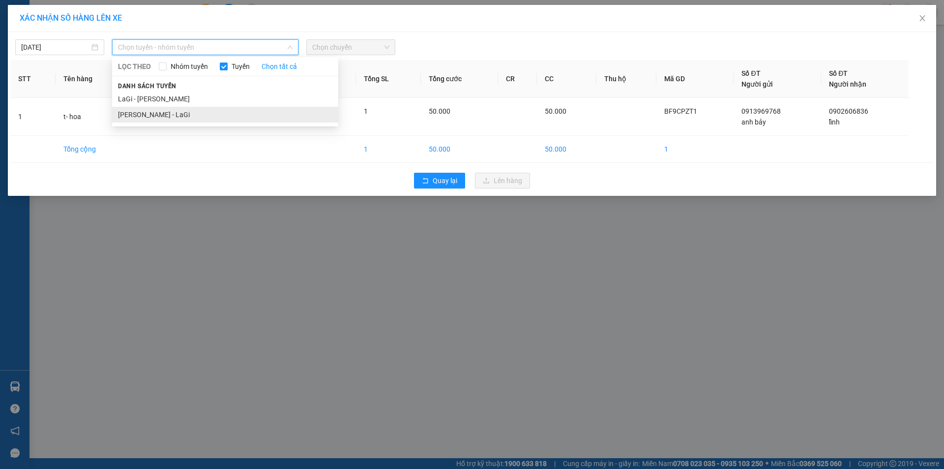
click at [135, 118] on li "[PERSON_NAME] - LaGi" at bounding box center [225, 115] width 226 height 16
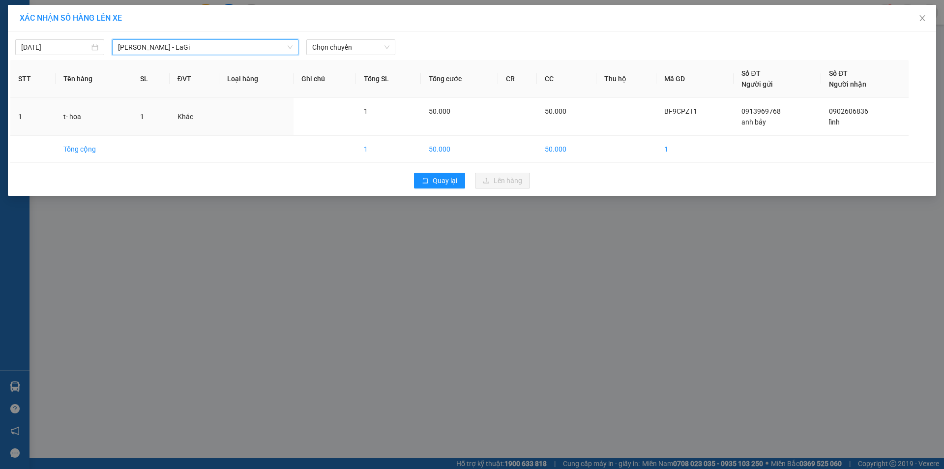
click at [350, 56] on div "[DATE] [GEOGRAPHIC_DATA] - [GEOGRAPHIC_DATA][PERSON_NAME] - [GEOGRAPHIC_DATA] L…" at bounding box center [472, 114] width 928 height 164
click at [348, 49] on span "Chọn chuyến" at bounding box center [350, 47] width 77 height 15
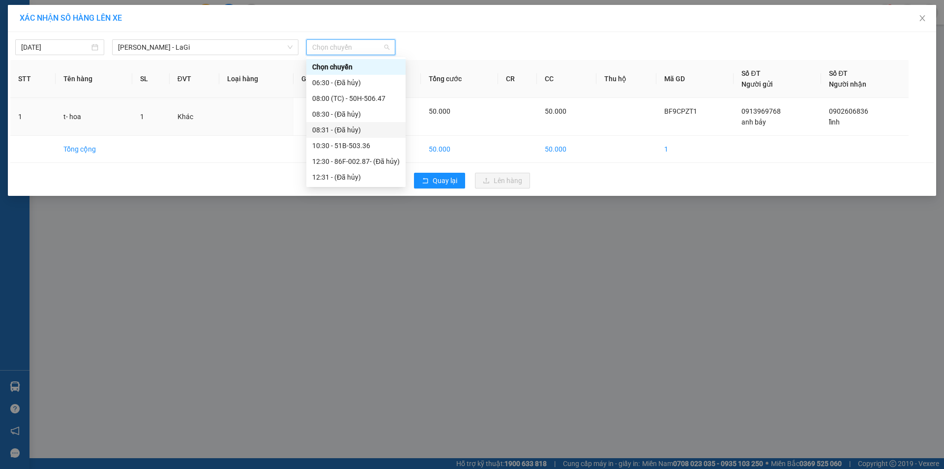
scroll to position [148, 0]
click at [349, 172] on div "21:00 - 86F-002.87 - (Đã hủy)" at bounding box center [356, 171] width 88 height 11
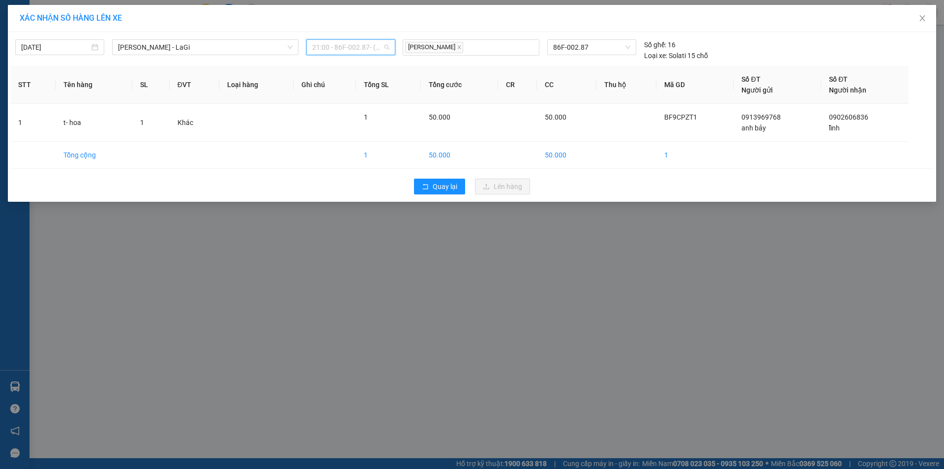
click at [364, 49] on span "21:00 - 86F-002.87 - (Đã hủy)" at bounding box center [350, 47] width 77 height 15
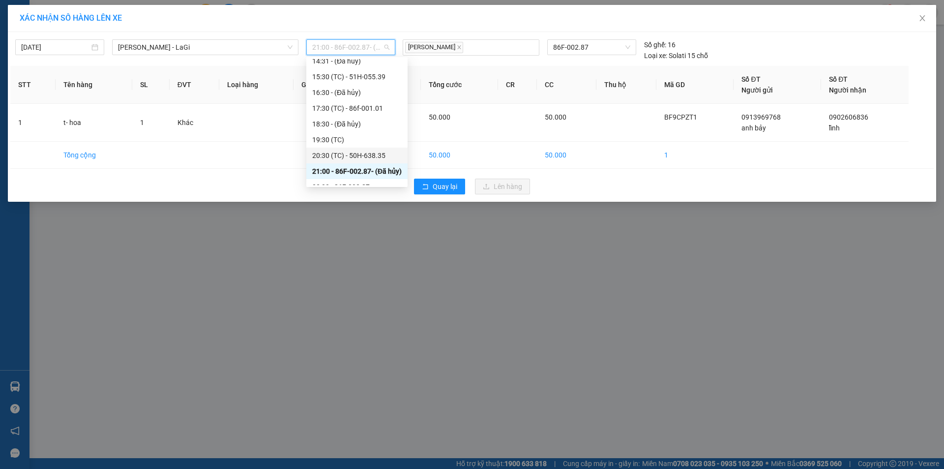
click at [376, 158] on div "20:30 (TC) - 50H-638.35" at bounding box center [356, 155] width 89 height 11
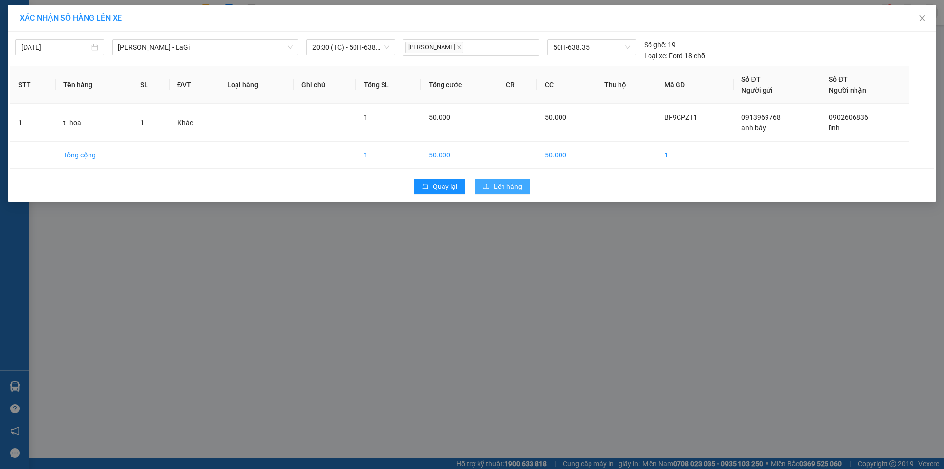
click at [498, 183] on span "Lên hàng" at bounding box center [508, 186] width 29 height 11
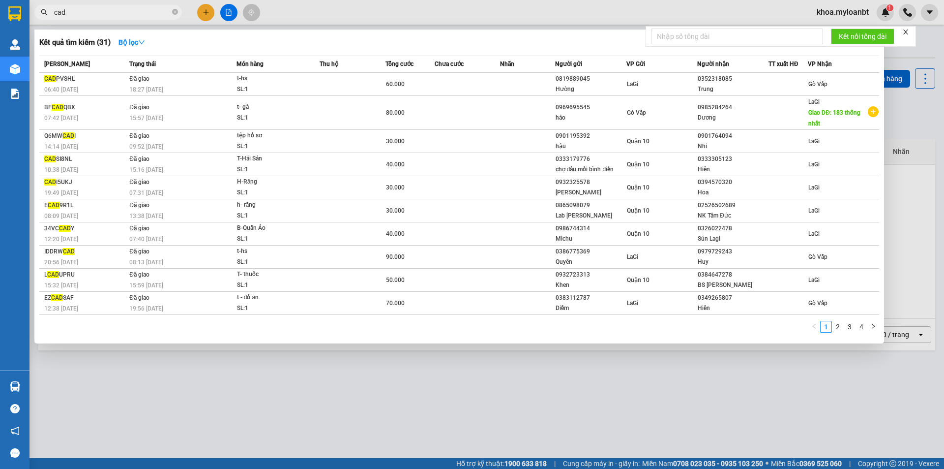
click at [128, 12] on input "cad" at bounding box center [112, 12] width 116 height 11
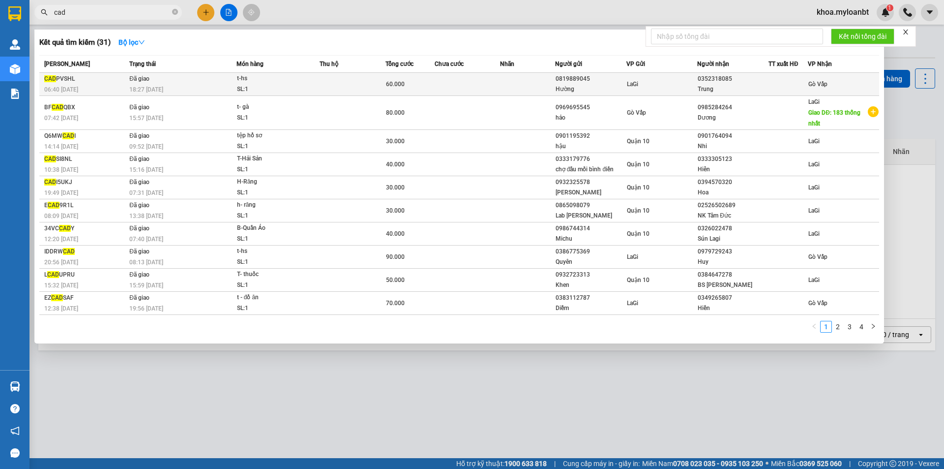
click at [174, 78] on td "Đã giao 18:27 [DATE]" at bounding box center [182, 84] width 110 height 23
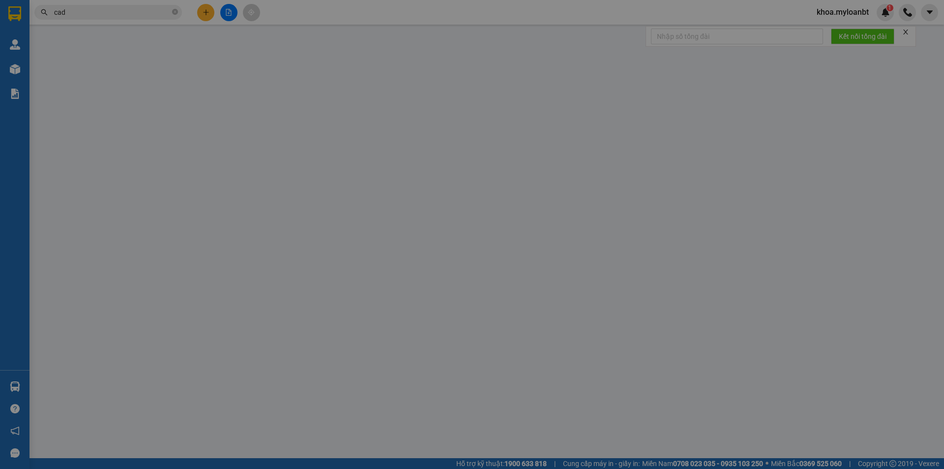
type input "0819889045"
type input "Hường"
type input "0352318085"
type input "Trung"
type input "0"
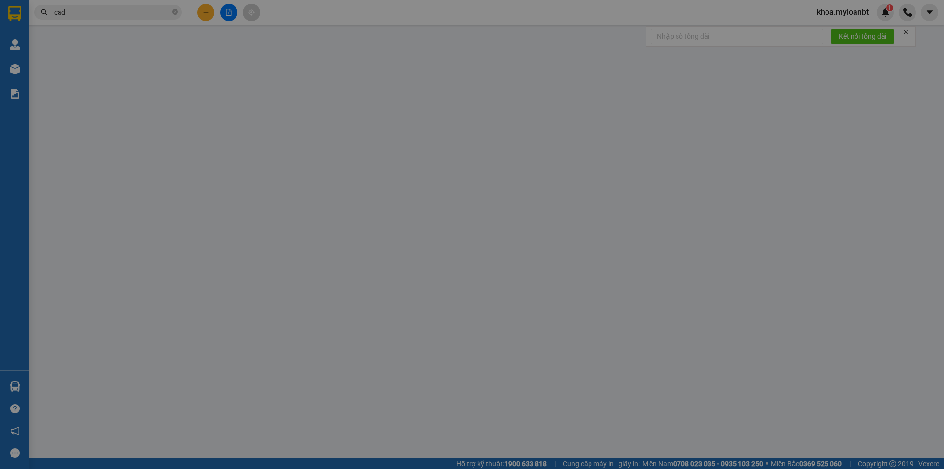
type input "60.000"
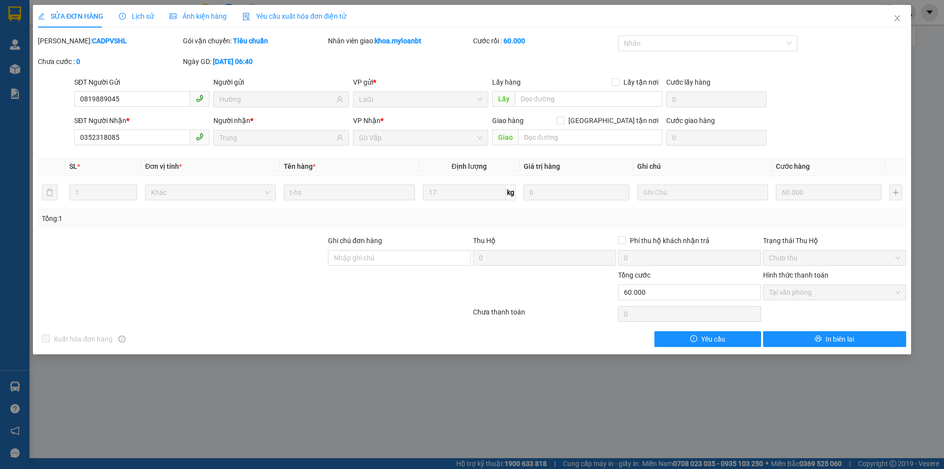
click at [874, 21] on div "SỬA ĐƠN HÀNG Lịch sử Ảnh kiện hàng Yêu cầu xuất hóa đơn điện tử" at bounding box center [472, 16] width 868 height 23
click at [901, 7] on span "Close" at bounding box center [898, 19] width 28 height 28
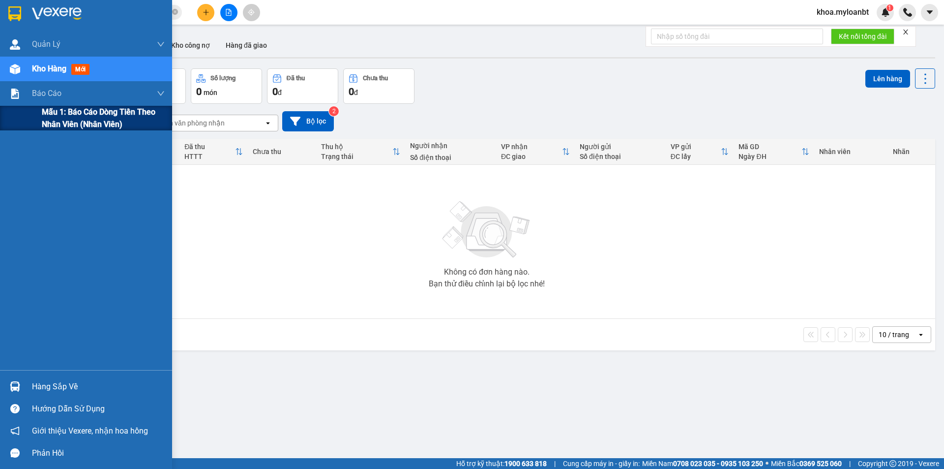
click at [24, 115] on div "Mẫu 1: Báo cáo dòng tiền theo nhân viên (Nhân viên)" at bounding box center [86, 118] width 172 height 25
